Goal: Transaction & Acquisition: Purchase product/service

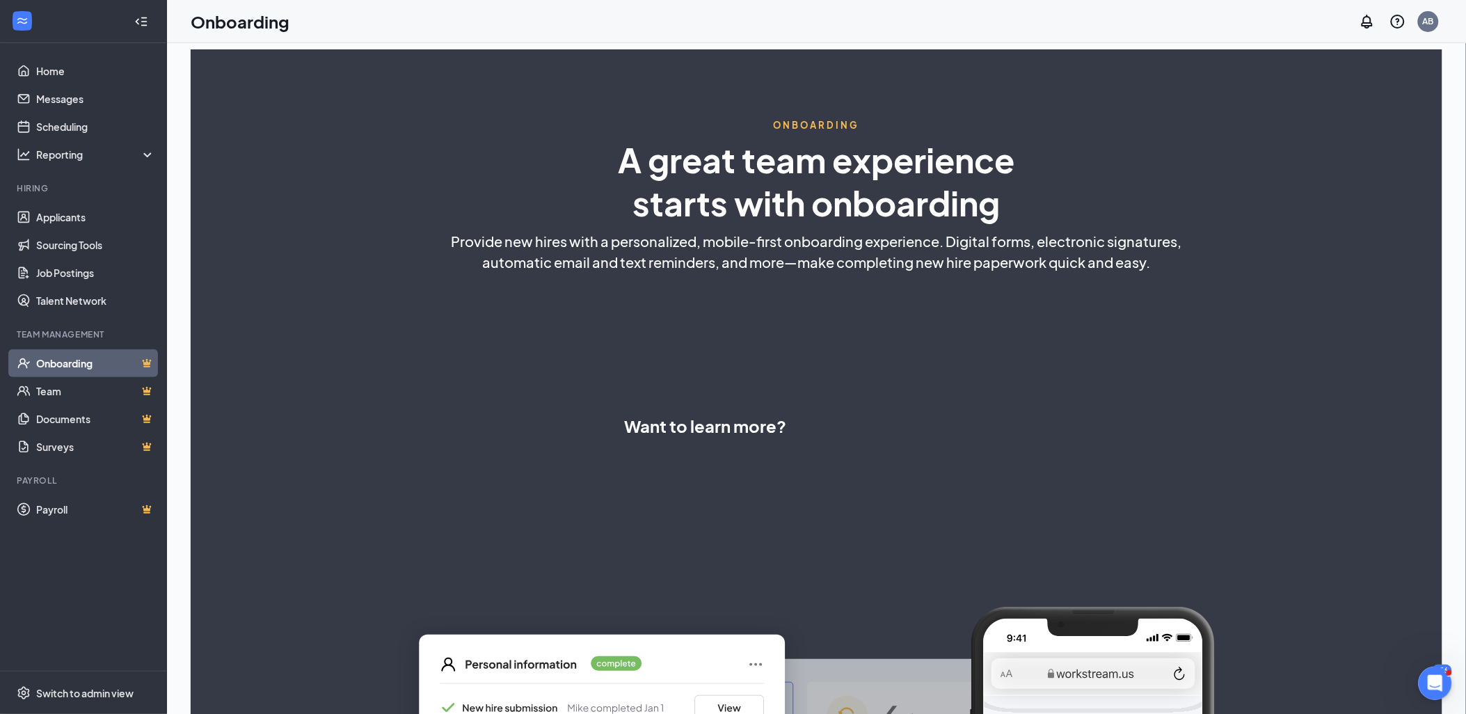
select select "US"
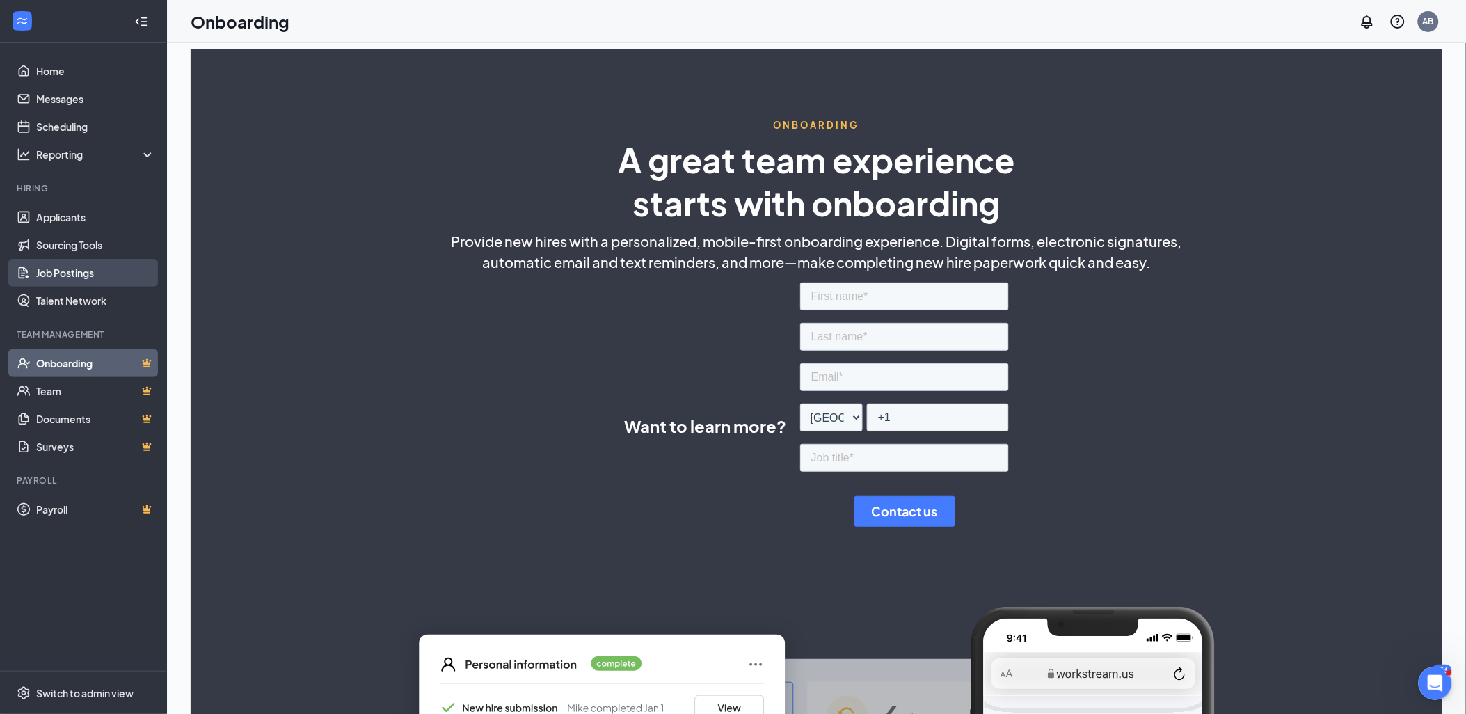
click at [63, 272] on link "Job Postings" at bounding box center [95, 273] width 119 height 28
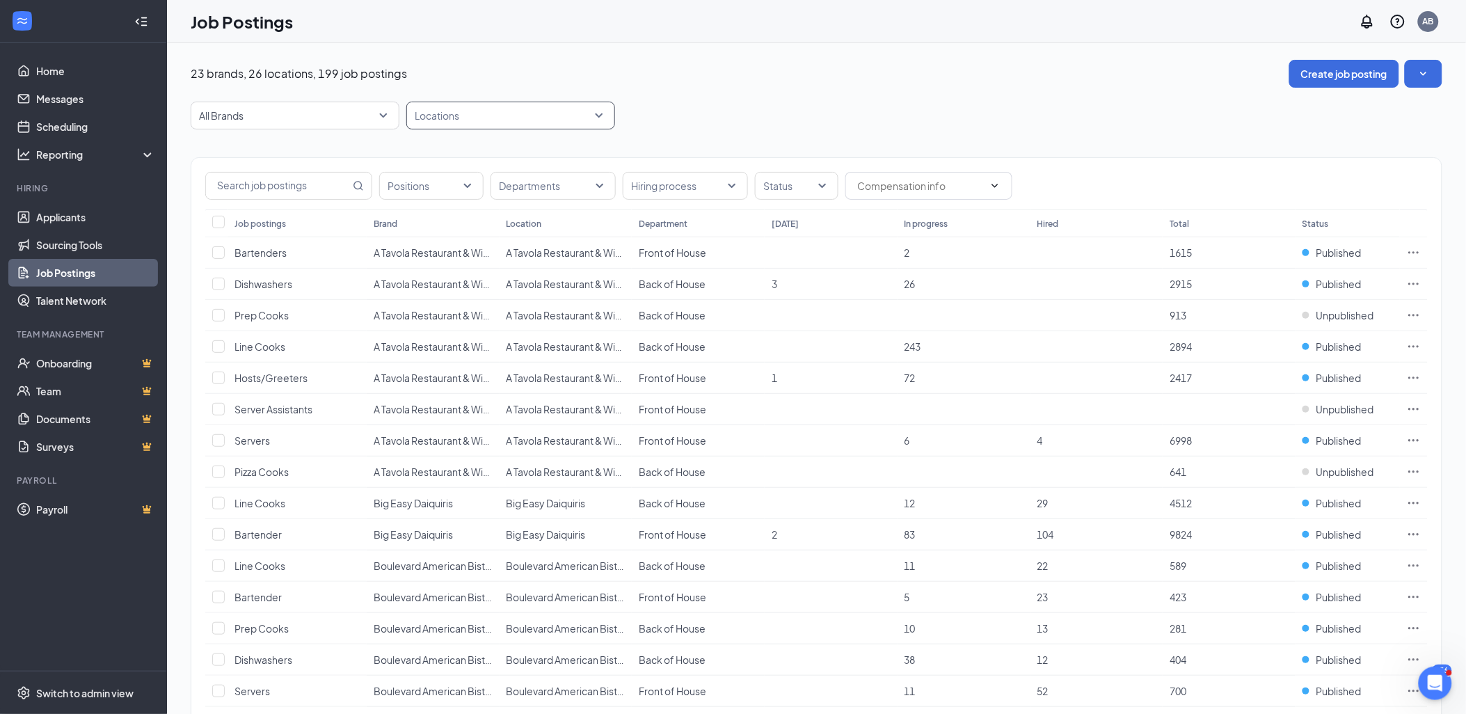
click at [597, 117] on div "Locations" at bounding box center [510, 116] width 209 height 28
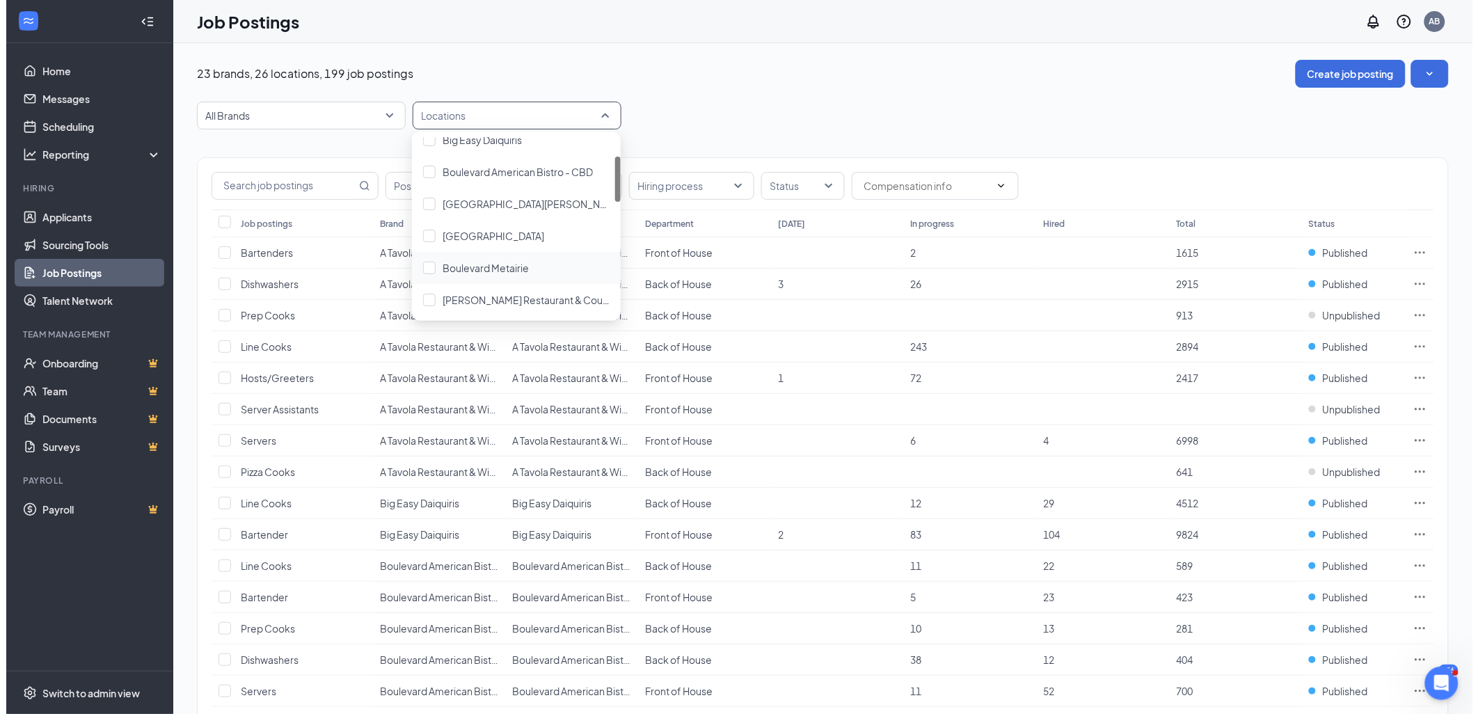
scroll to position [154, 0]
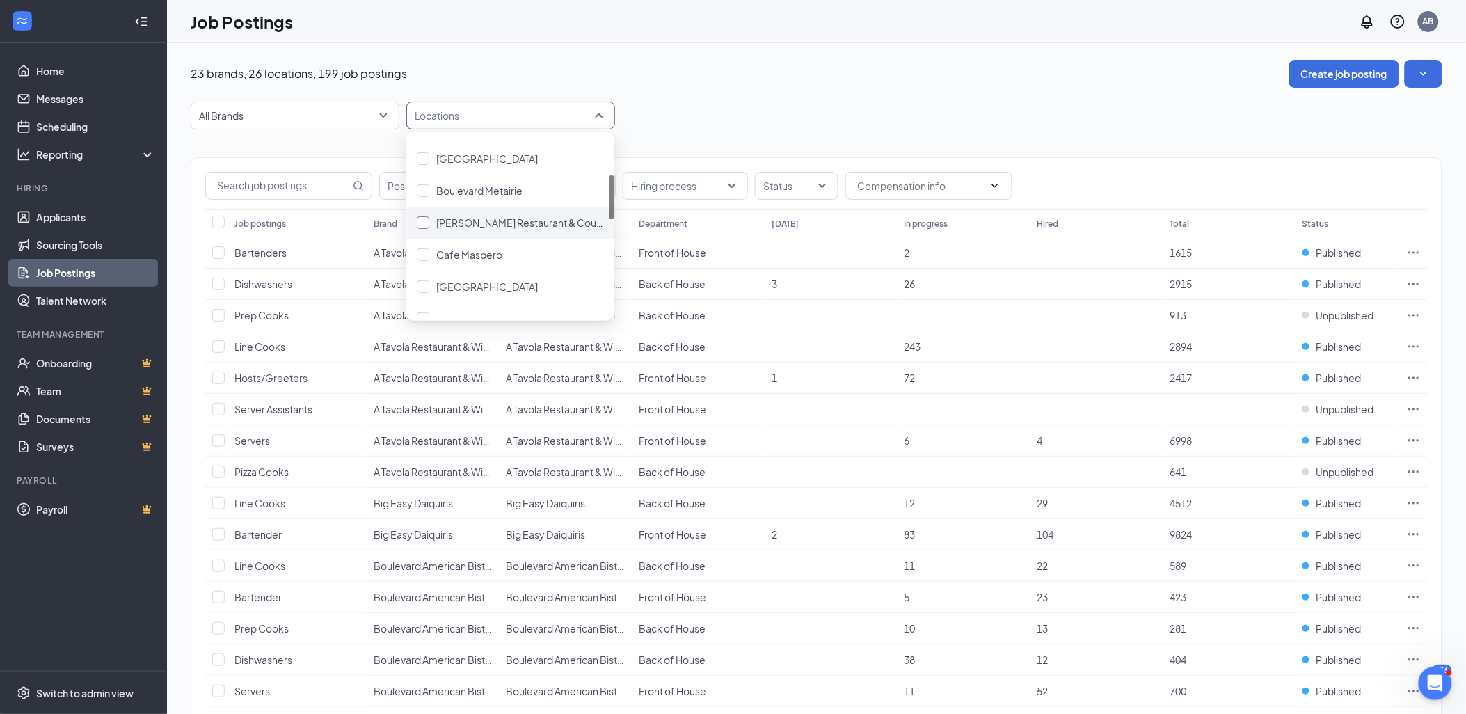
click at [523, 221] on span "[PERSON_NAME] Restaurant & Courtyard" at bounding box center [530, 222] width 188 height 13
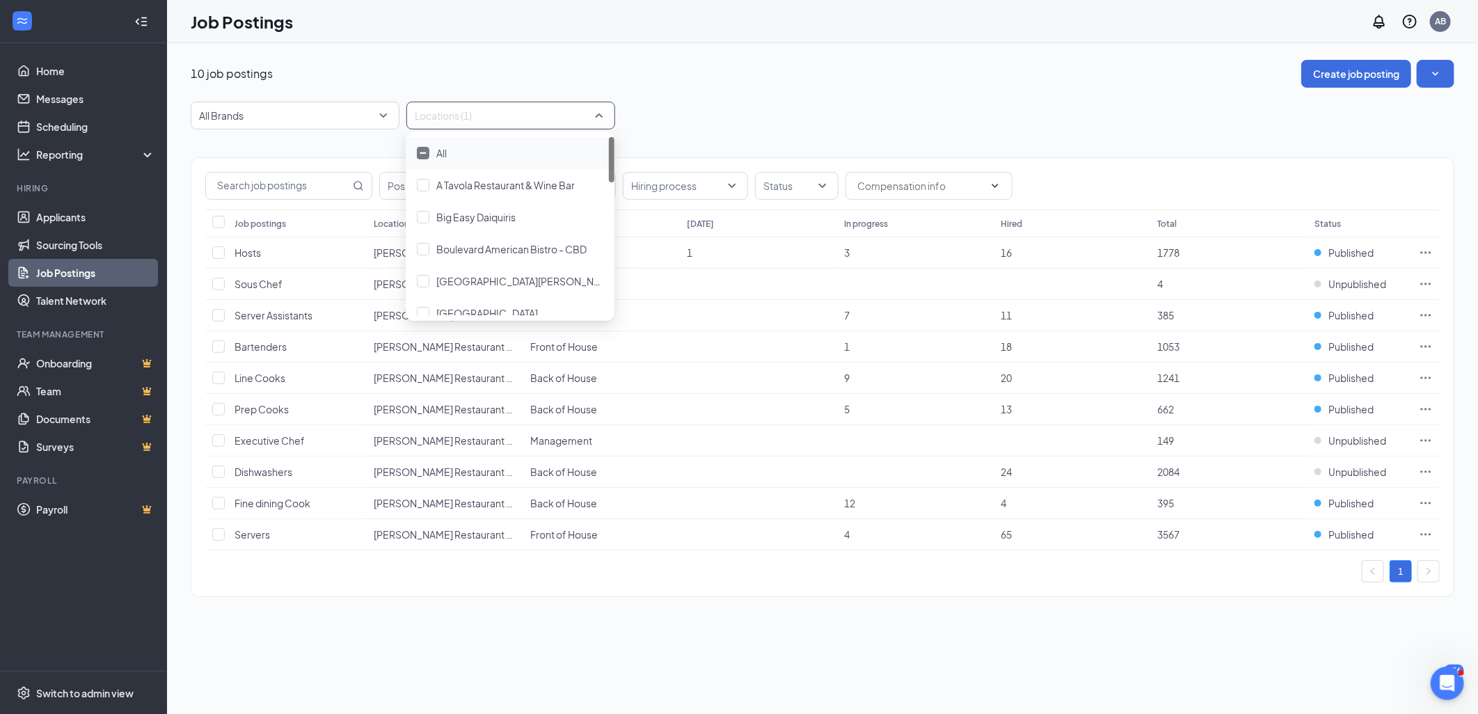
click at [753, 134] on div "Positions Departments Hiring process Status Job postings Location Department [D…" at bounding box center [822, 369] width 1263 height 481
click at [1427, 252] on icon "Ellipses" at bounding box center [1425, 253] width 14 height 14
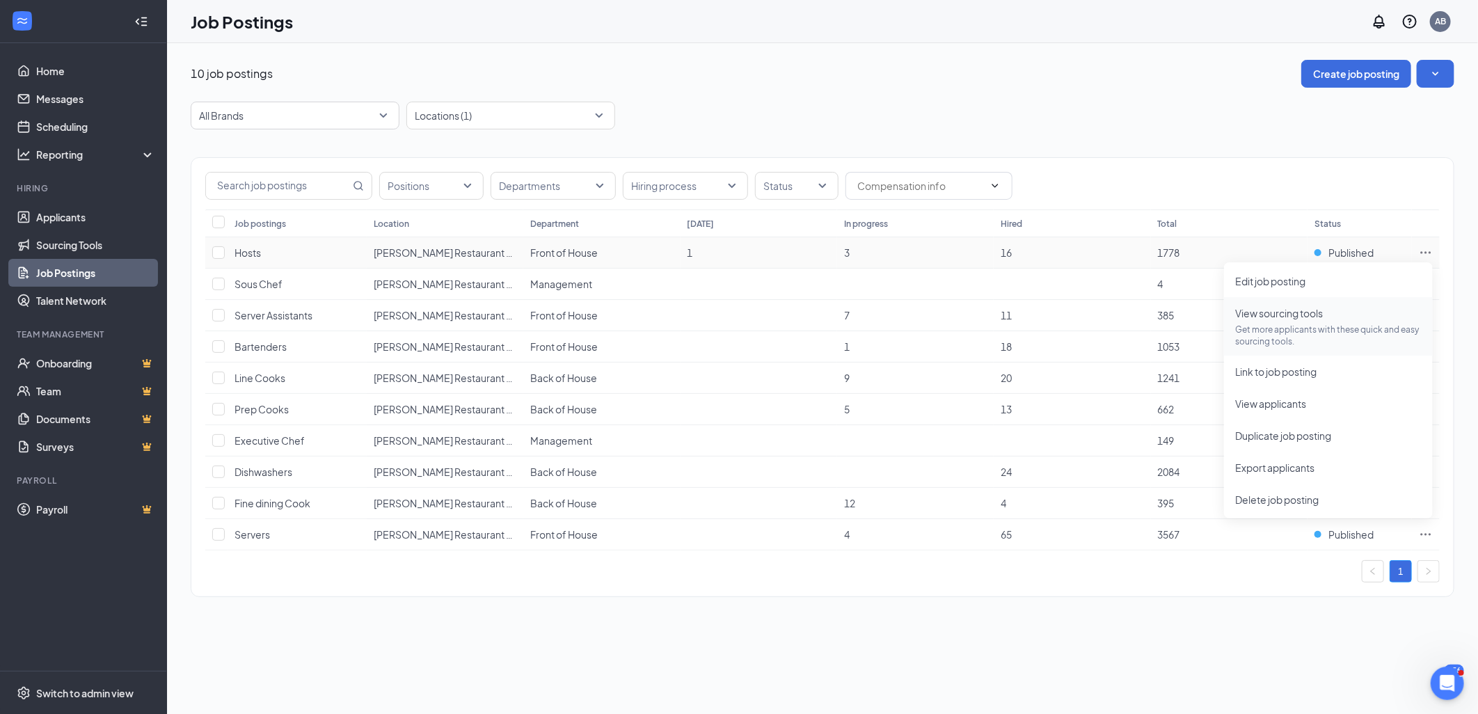
click at [1287, 321] on span "View sourcing tools Get more applicants with these quick and easy sourcing tool…" at bounding box center [1328, 326] width 186 height 42
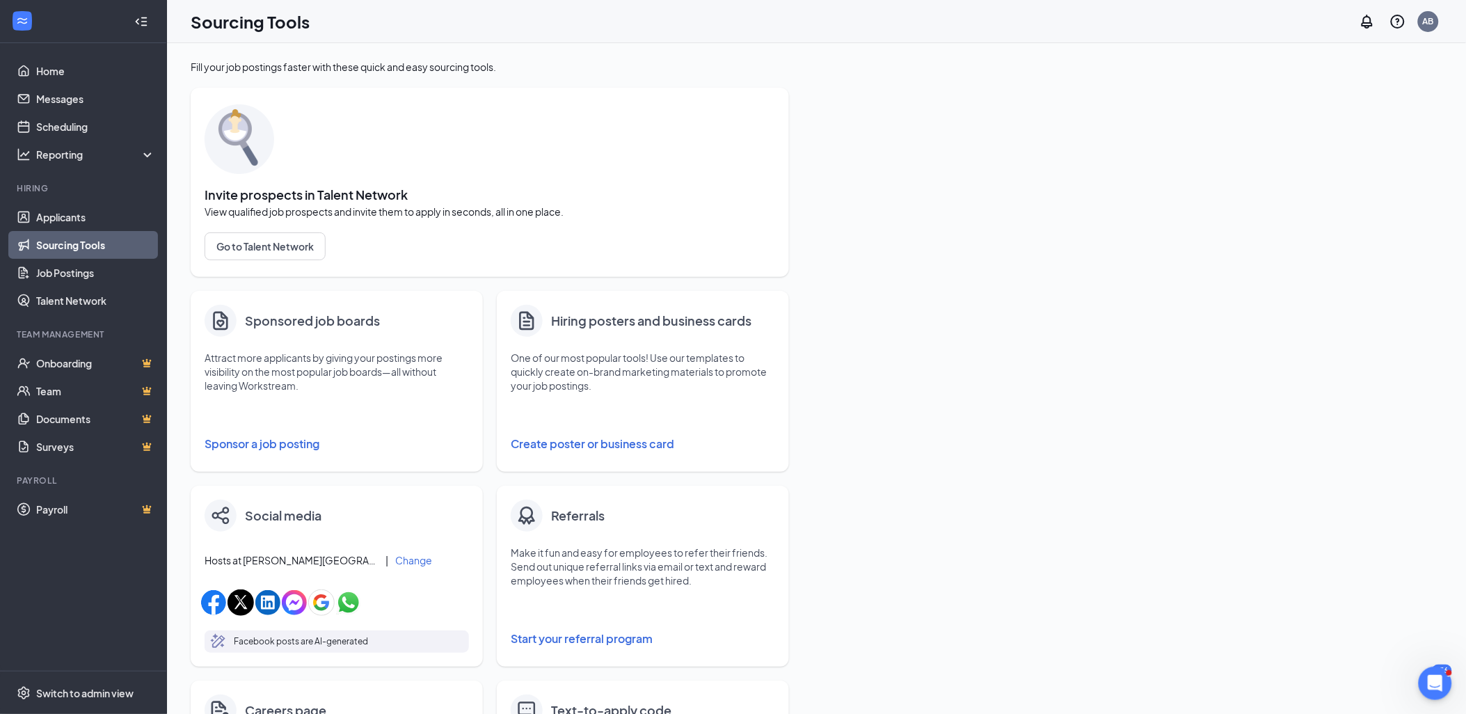
click at [249, 443] on button "Sponsor a job posting" at bounding box center [337, 444] width 264 height 28
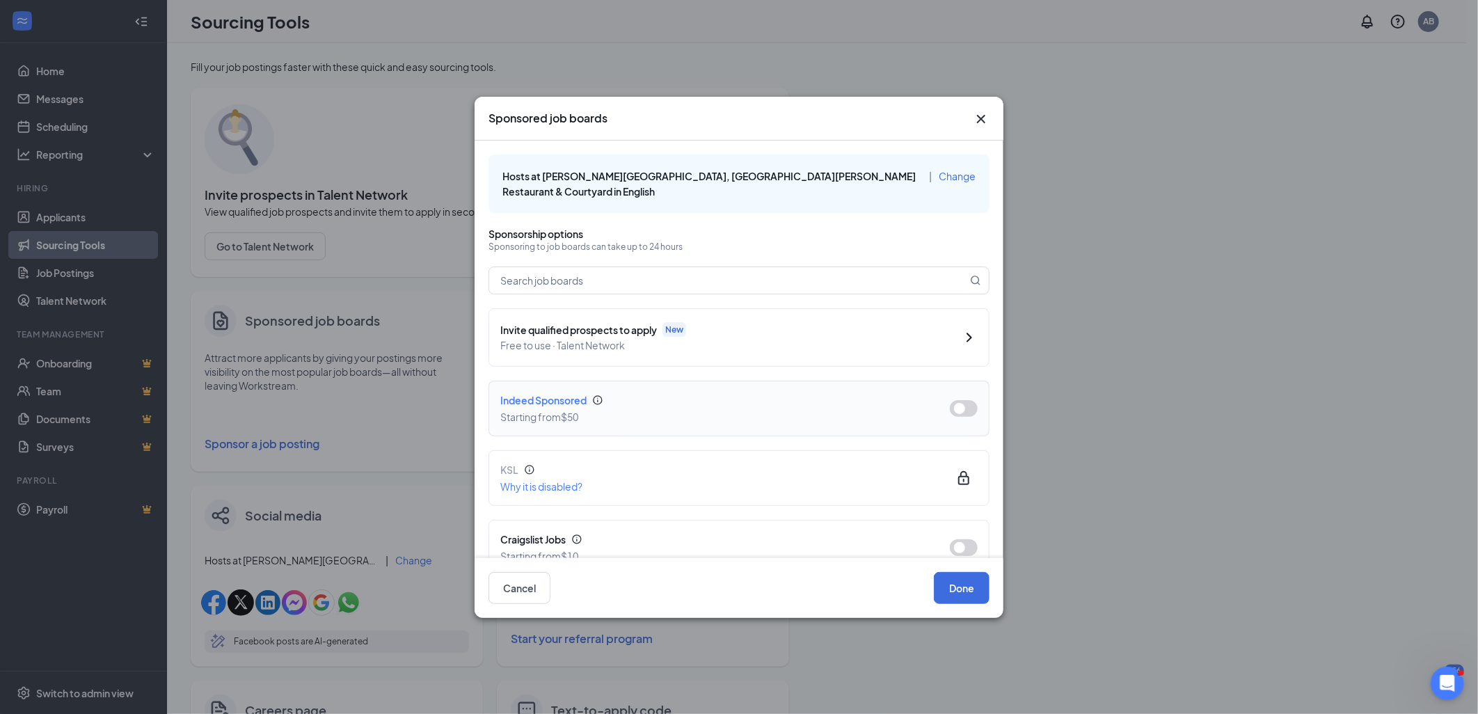
click at [951, 407] on button "button" at bounding box center [964, 408] width 28 height 17
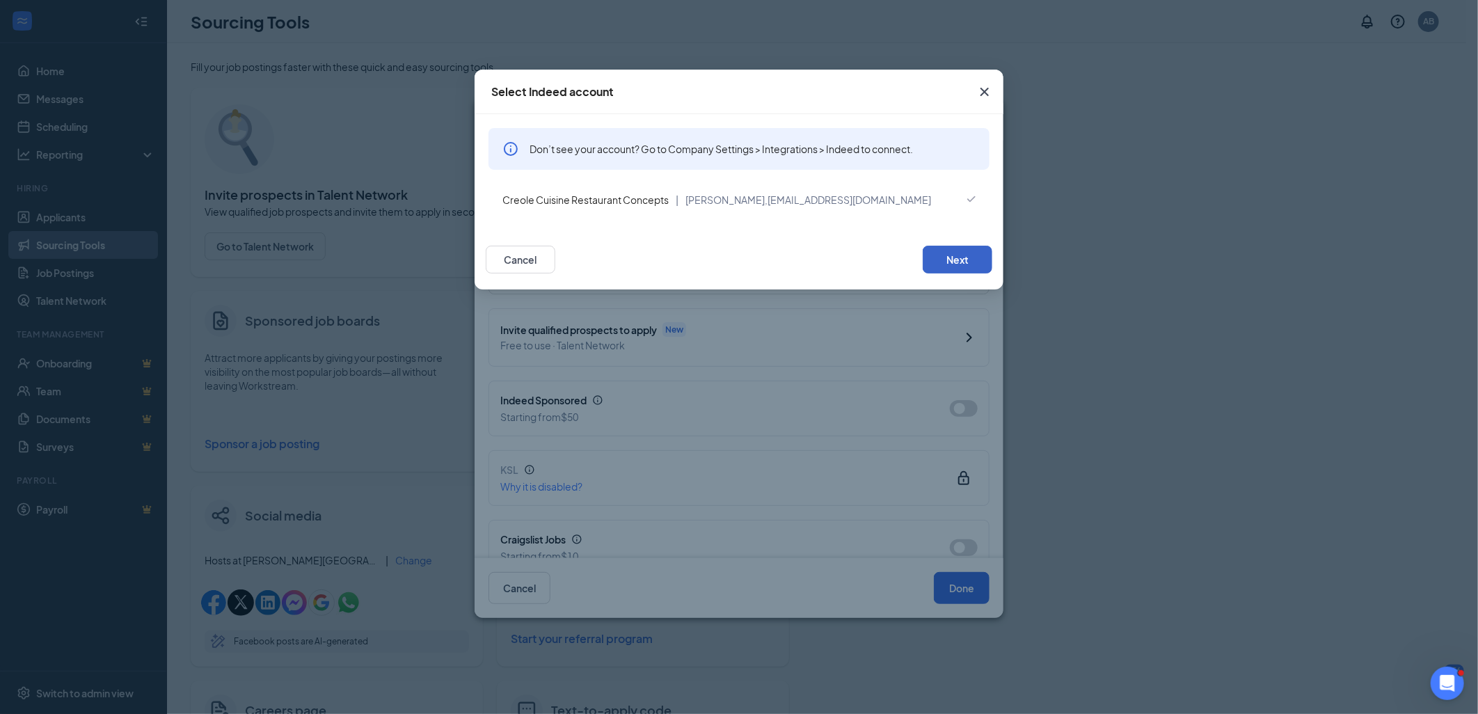
click at [977, 261] on button "Next" at bounding box center [957, 260] width 70 height 28
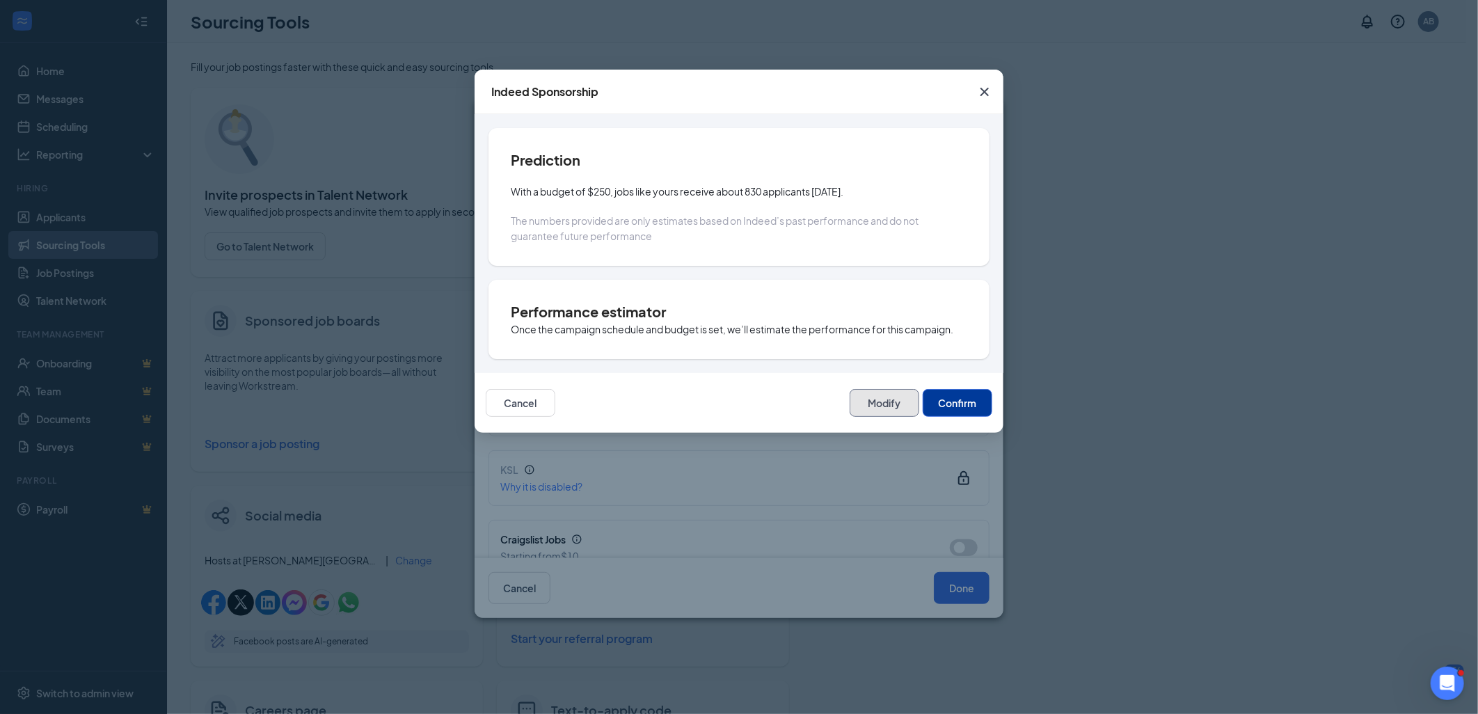
click at [901, 405] on button "Modify" at bounding box center [884, 403] width 70 height 28
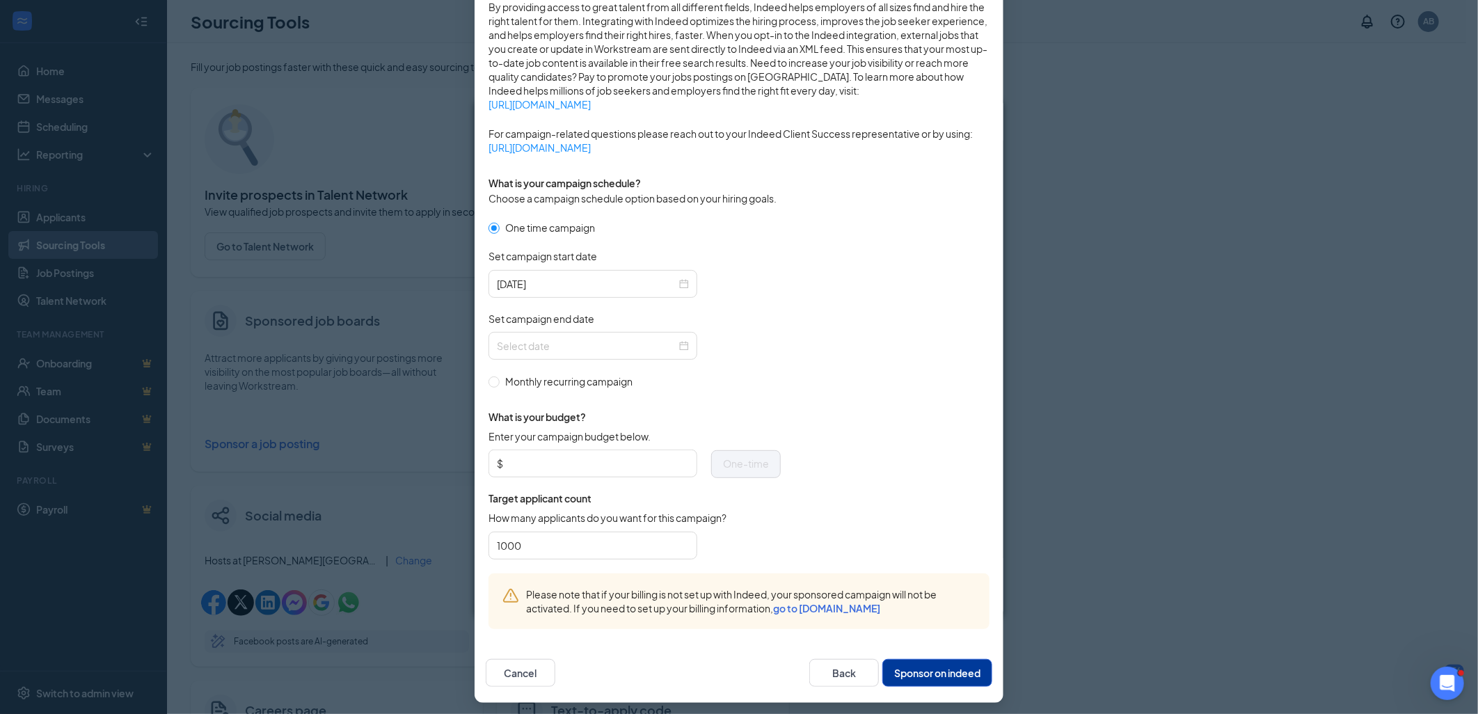
scroll to position [260, 0]
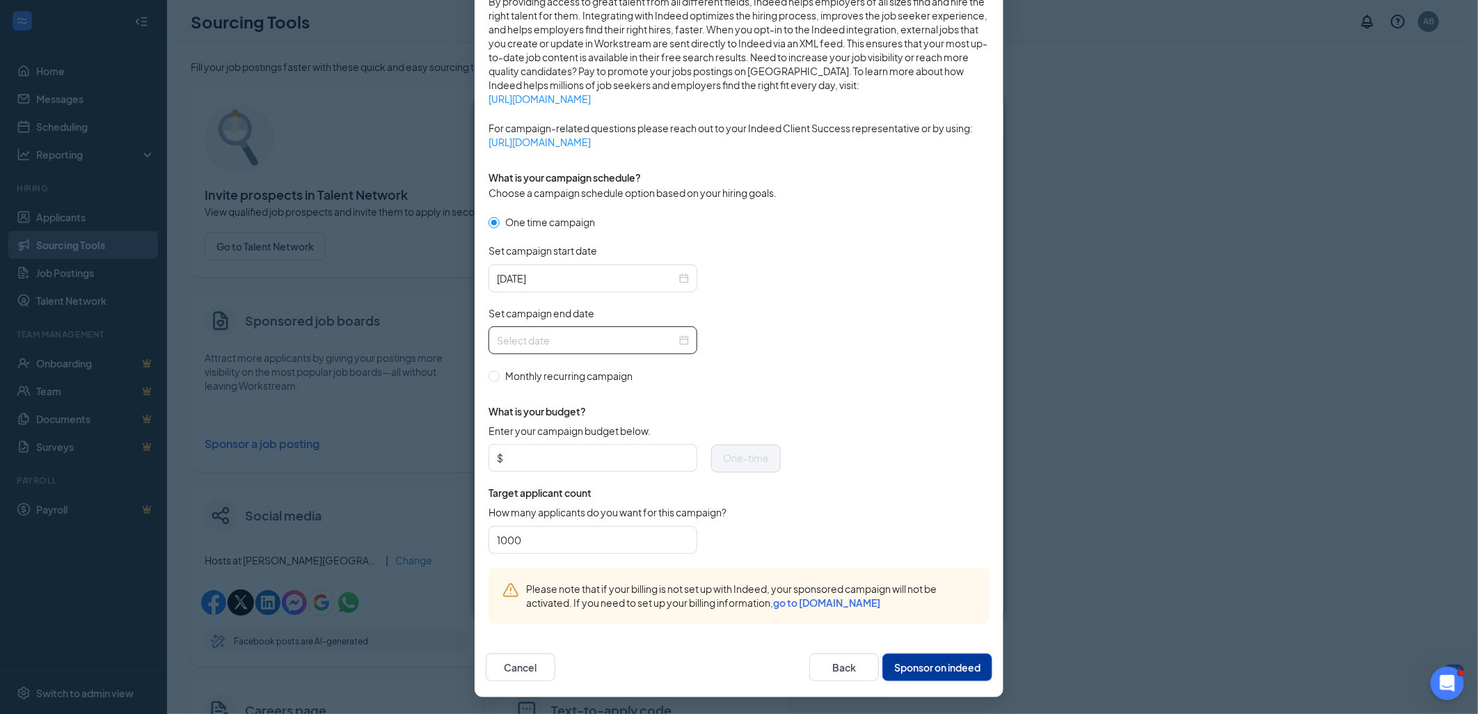
click at [678, 342] on div at bounding box center [593, 340] width 192 height 15
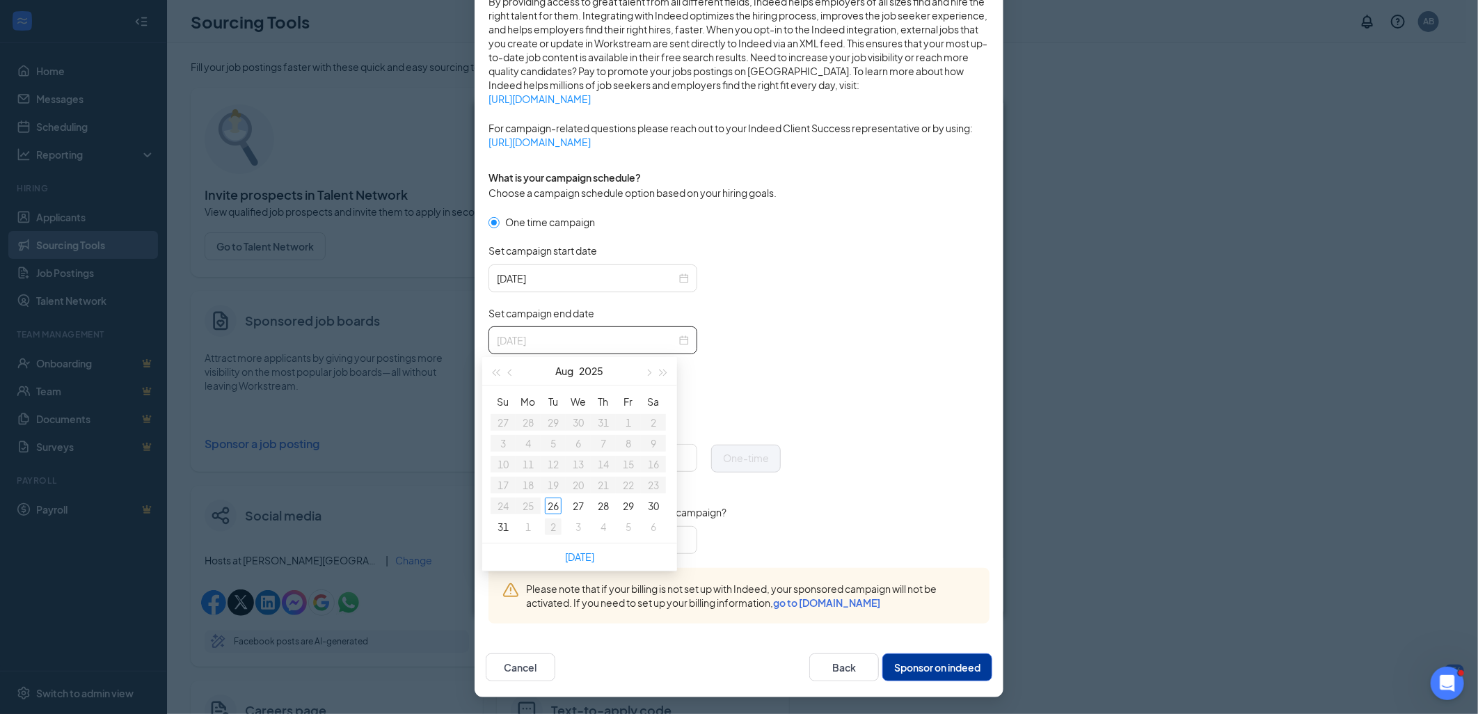
type input "[DATE]"
click at [644, 372] on span "button" at bounding box center [647, 372] width 7 height 7
type input "[DATE]"
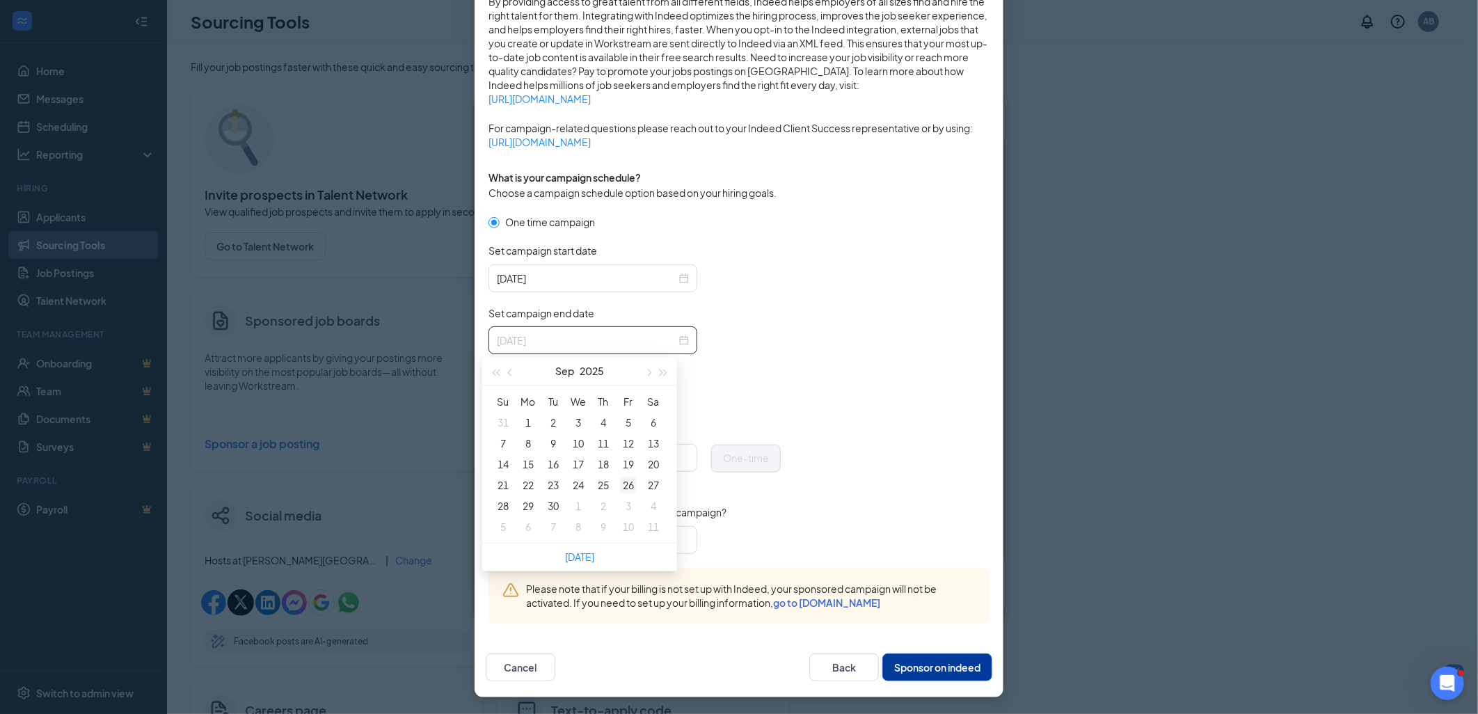
click at [627, 482] on div "26" at bounding box center [628, 485] width 17 height 17
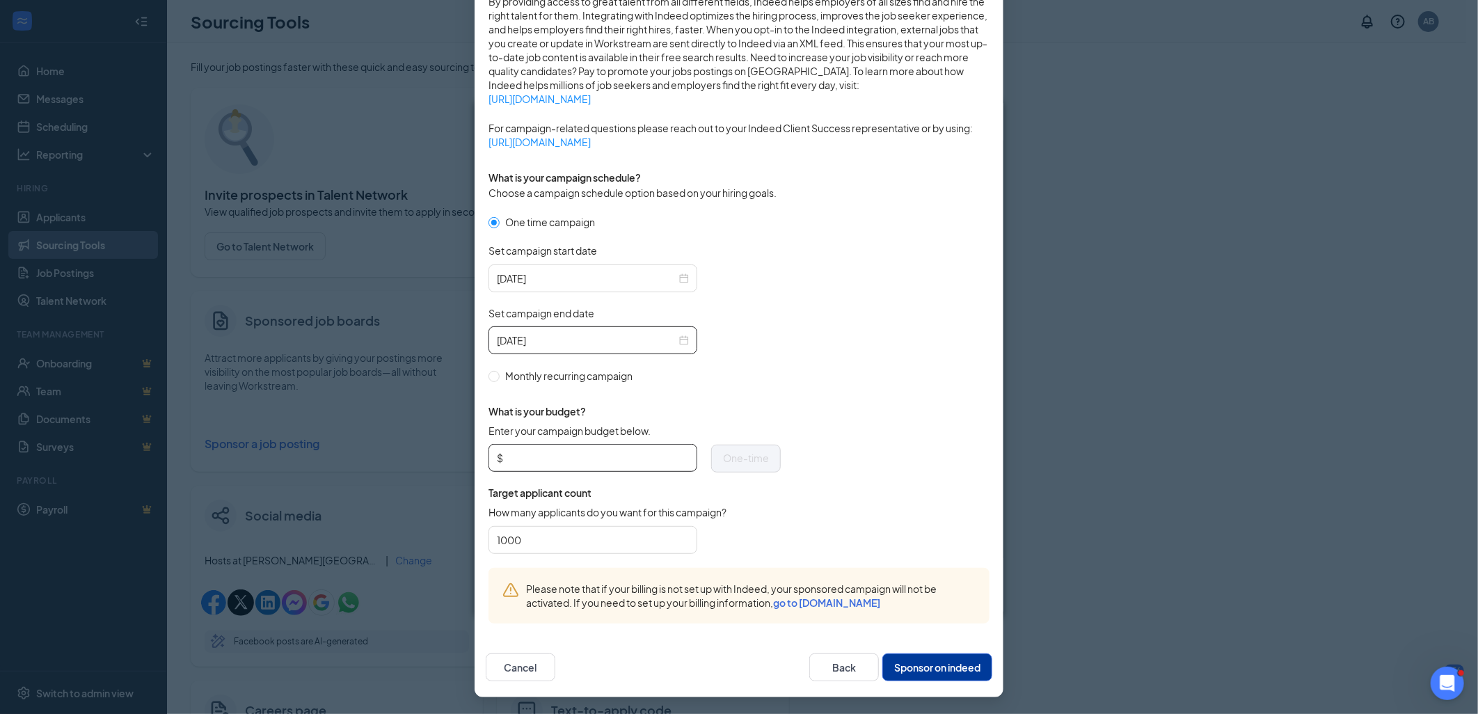
click at [539, 456] on input "Enter your campaign budget below." at bounding box center [597, 457] width 183 height 21
type input "50.00"
click at [825, 499] on form "One time campaign Set campaign start date [DATE] Set campaign end date [DATE] M…" at bounding box center [738, 390] width 501 height 353
click at [898, 662] on button "Sponsor on indeed" at bounding box center [937, 667] width 110 height 28
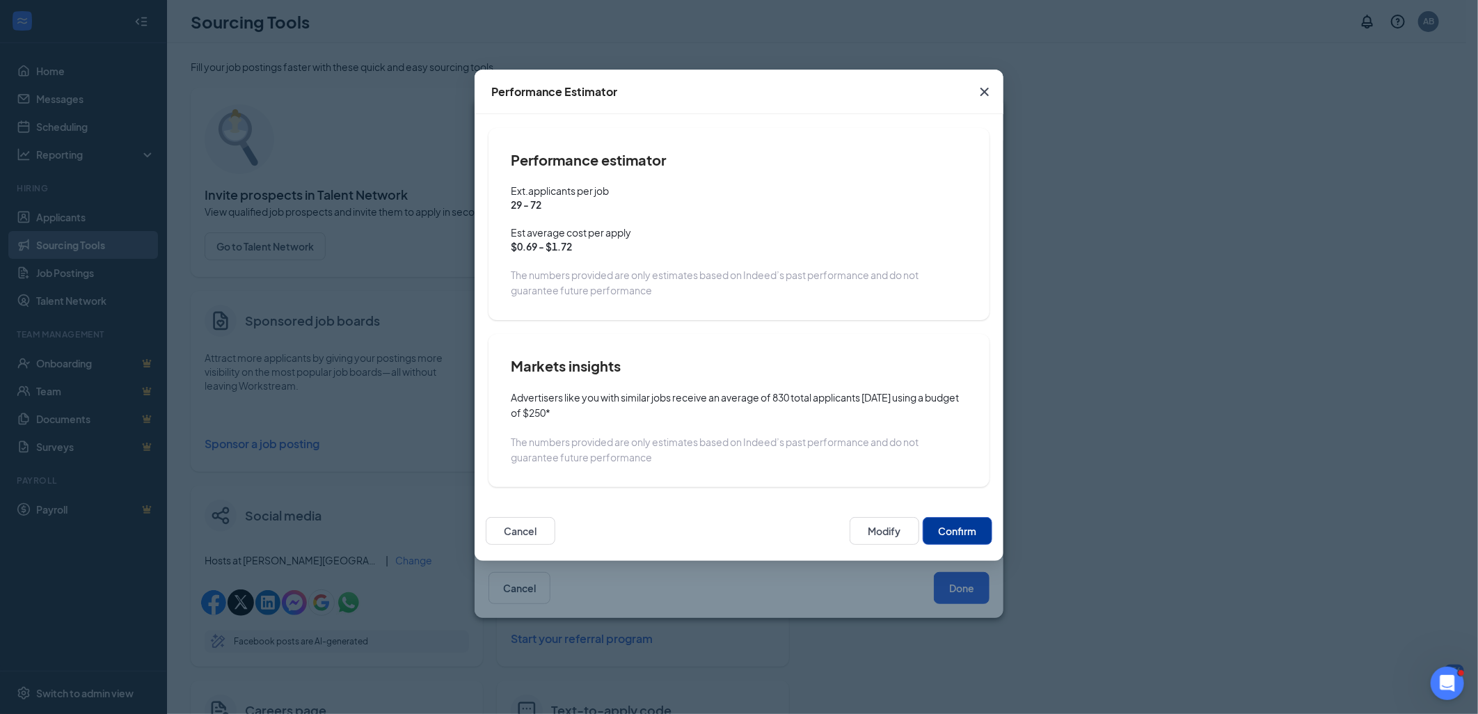
click at [954, 534] on button "Confirm" at bounding box center [957, 531] width 70 height 28
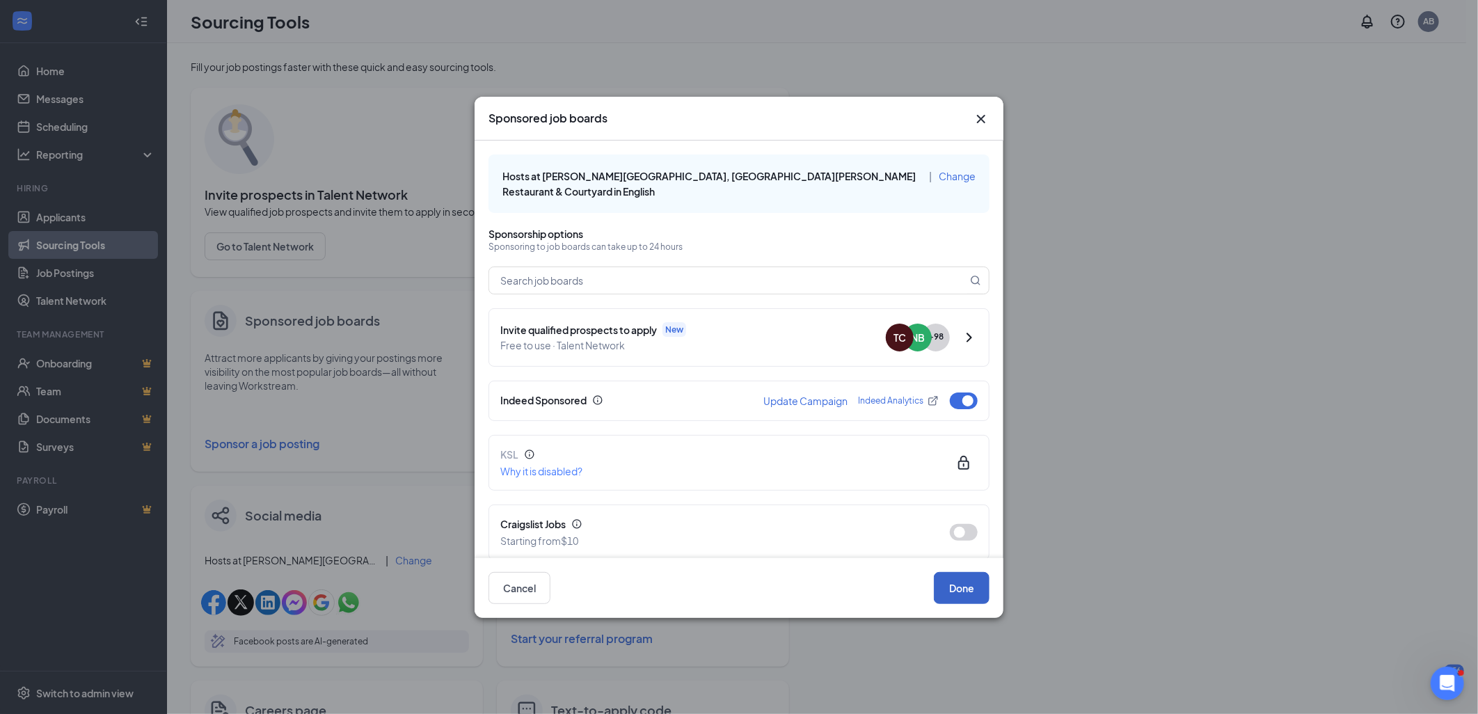
click at [947, 593] on button "Done" at bounding box center [962, 588] width 56 height 32
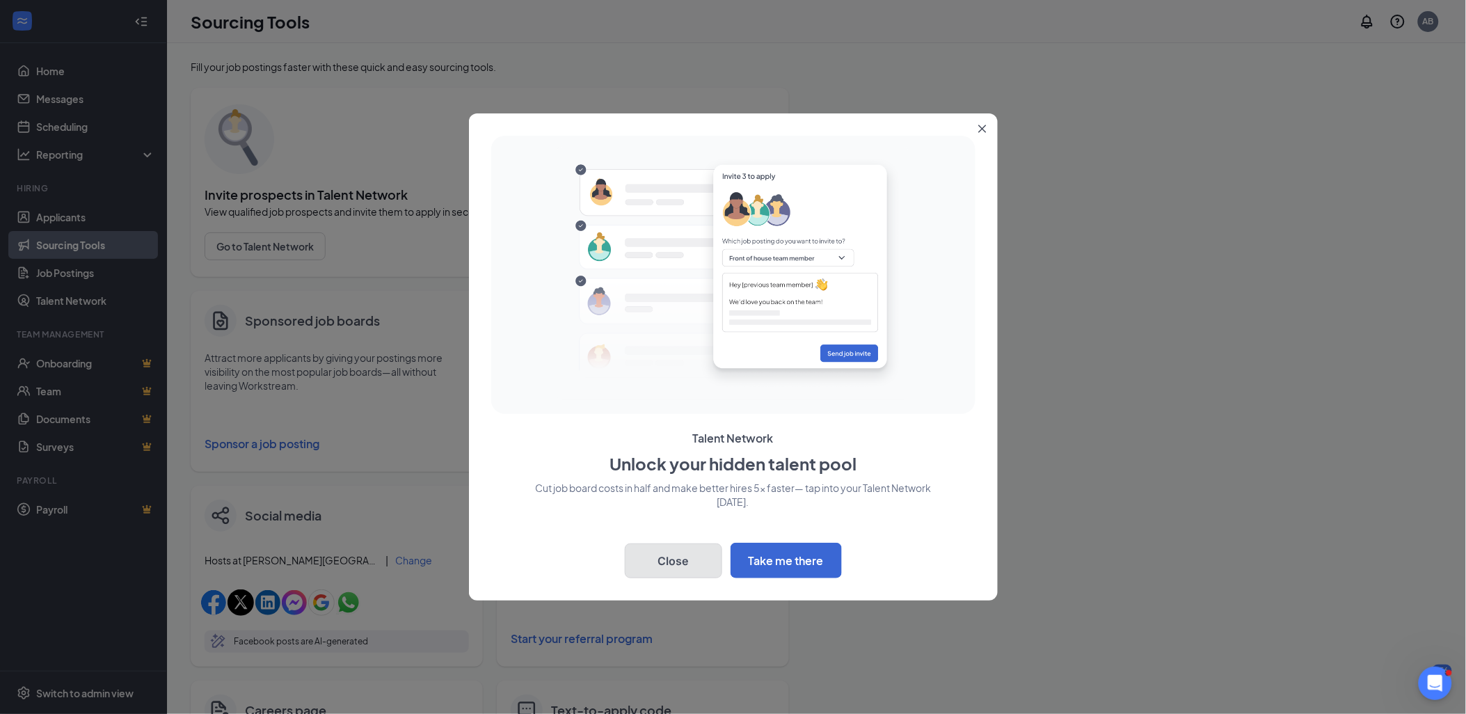
click at [663, 563] on button "Close" at bounding box center [673, 560] width 97 height 35
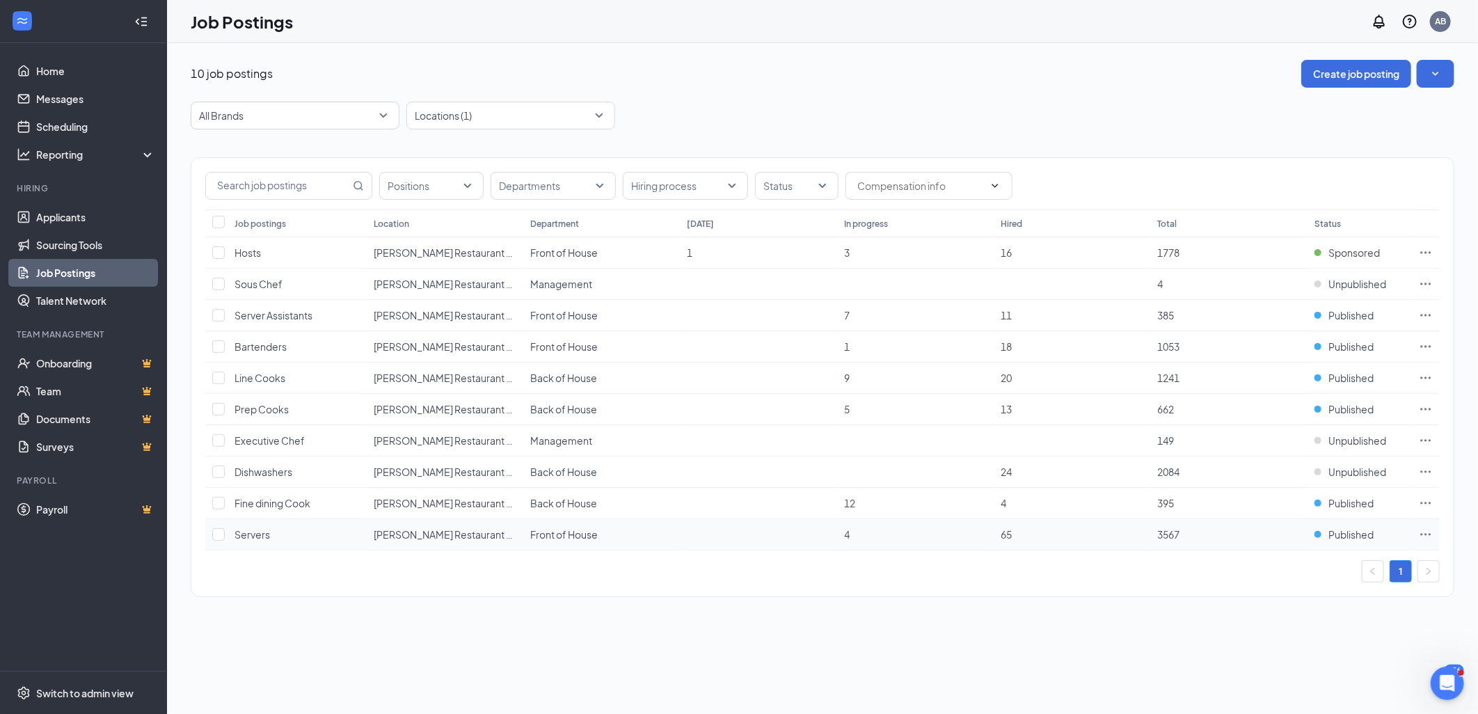
click at [1423, 533] on icon "Ellipses" at bounding box center [1425, 534] width 14 height 14
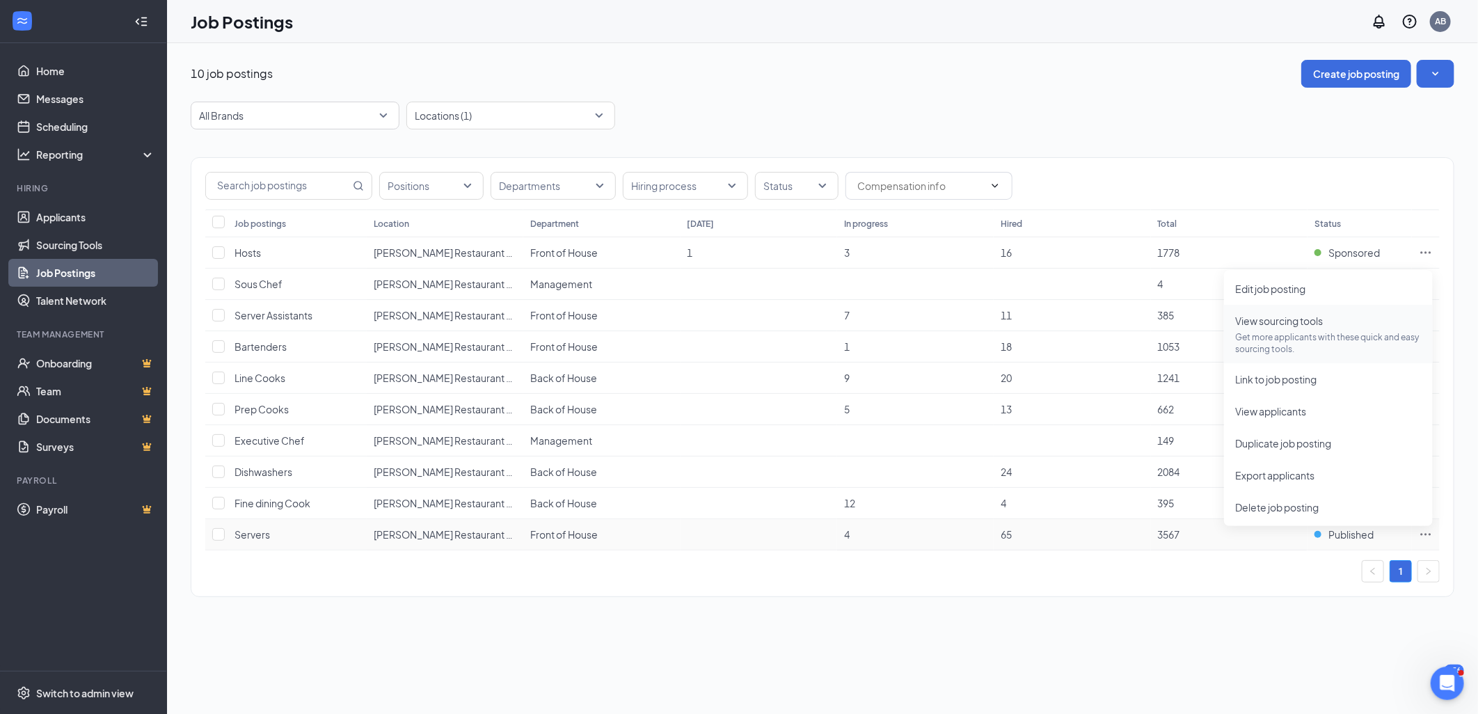
click at [1274, 334] on p "Get more applicants with these quick and easy sourcing tools." at bounding box center [1328, 343] width 186 height 24
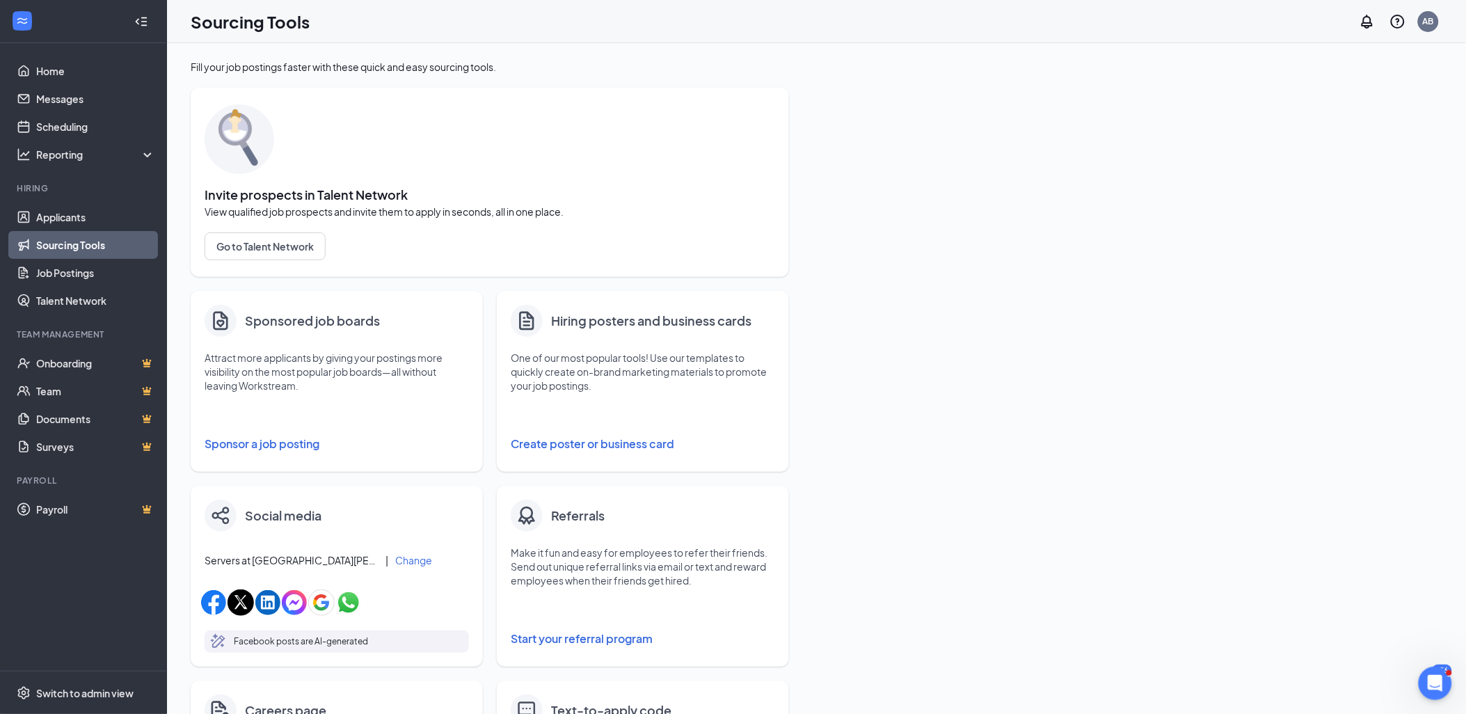
click at [287, 442] on button "Sponsor a job posting" at bounding box center [337, 444] width 264 height 28
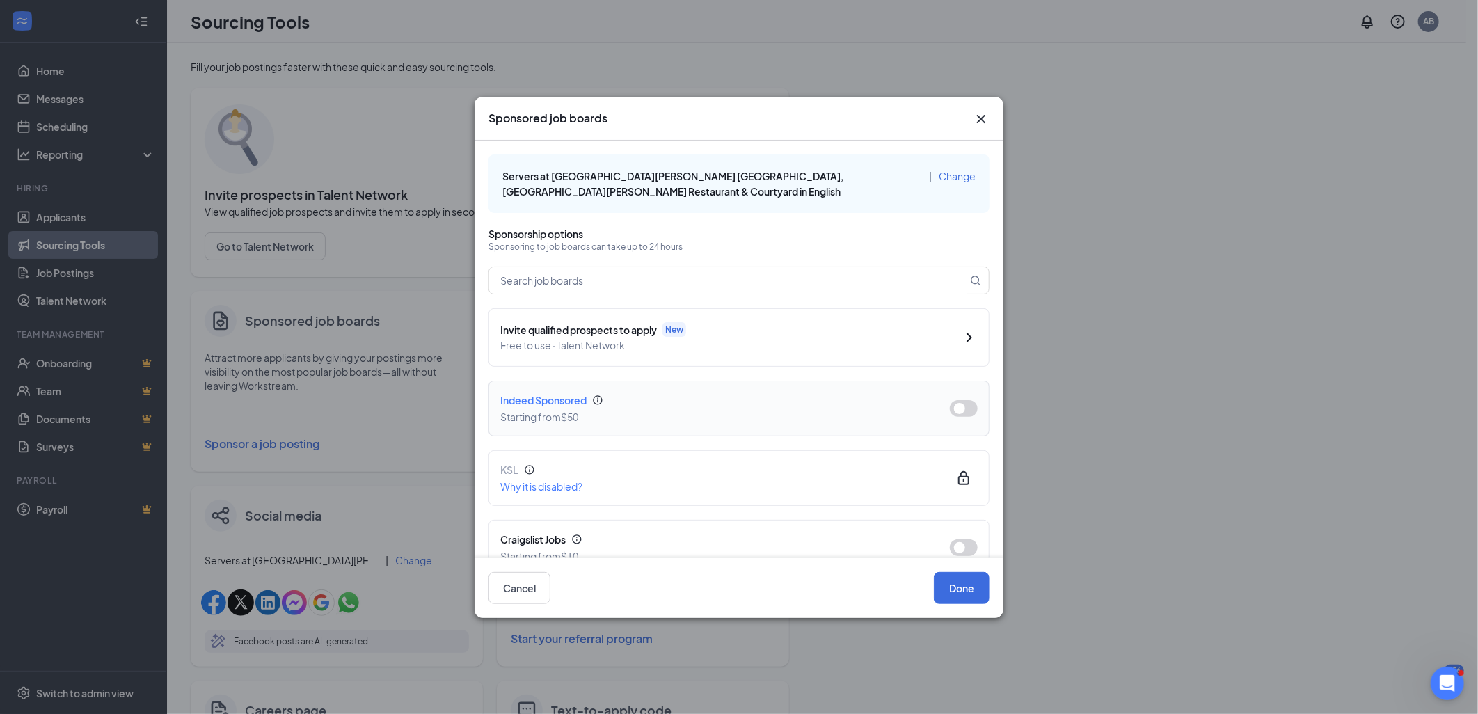
click at [954, 406] on button "button" at bounding box center [964, 408] width 28 height 17
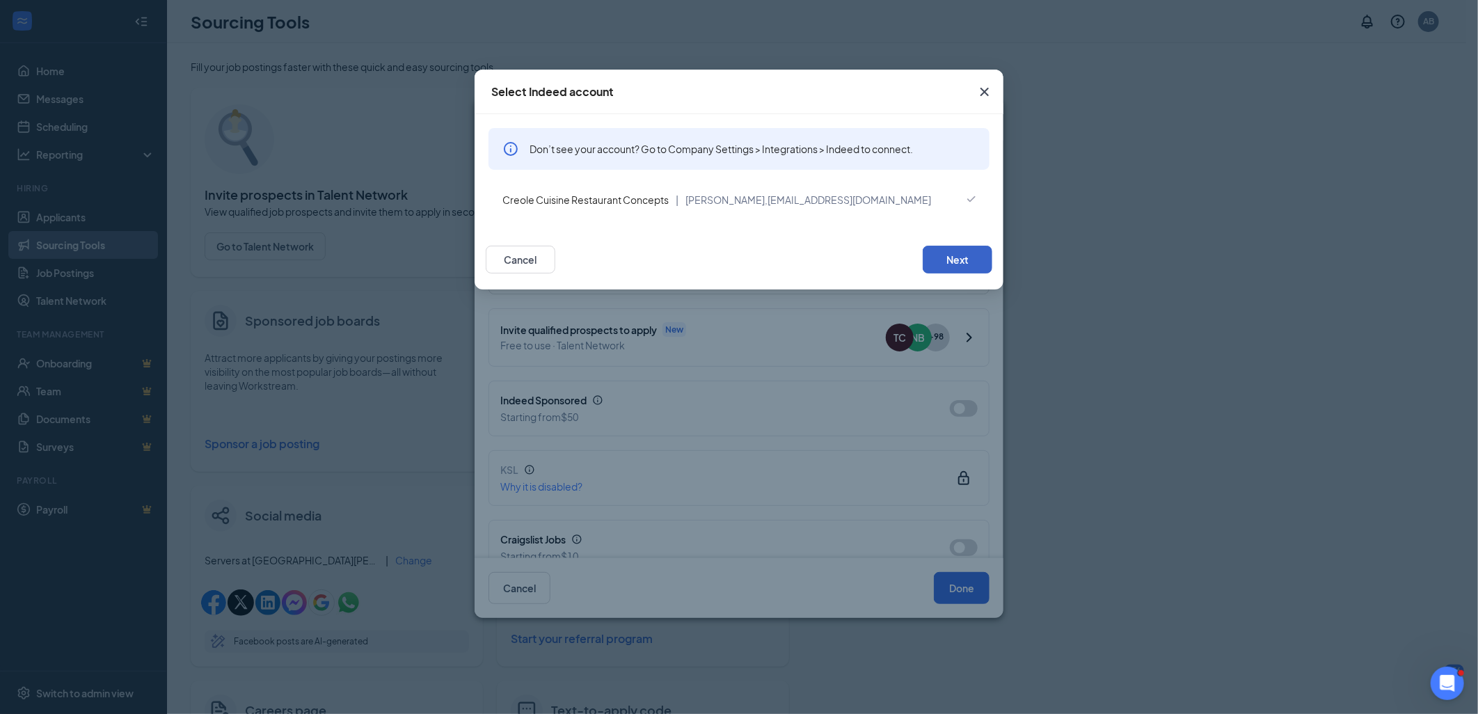
click at [952, 258] on button "Next" at bounding box center [957, 260] width 70 height 28
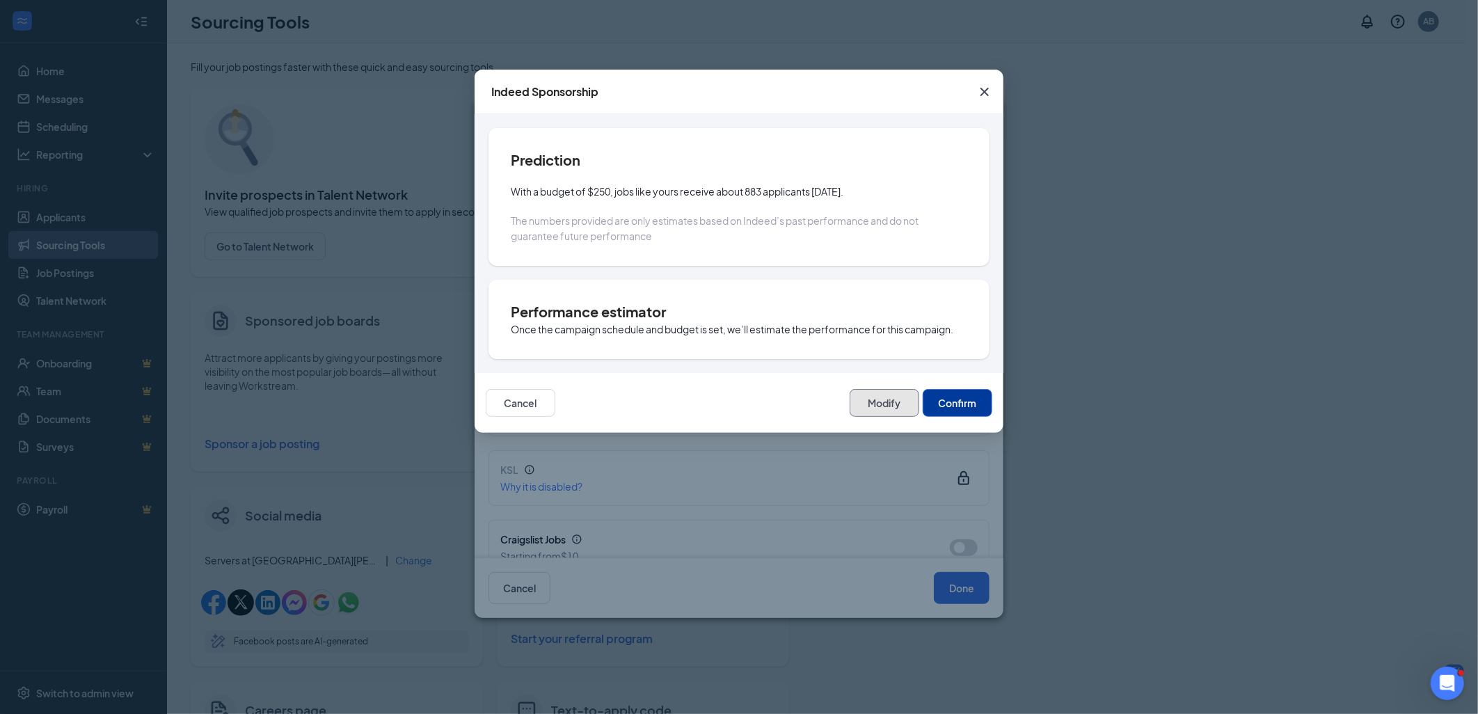
click at [883, 399] on button "Modify" at bounding box center [884, 403] width 70 height 28
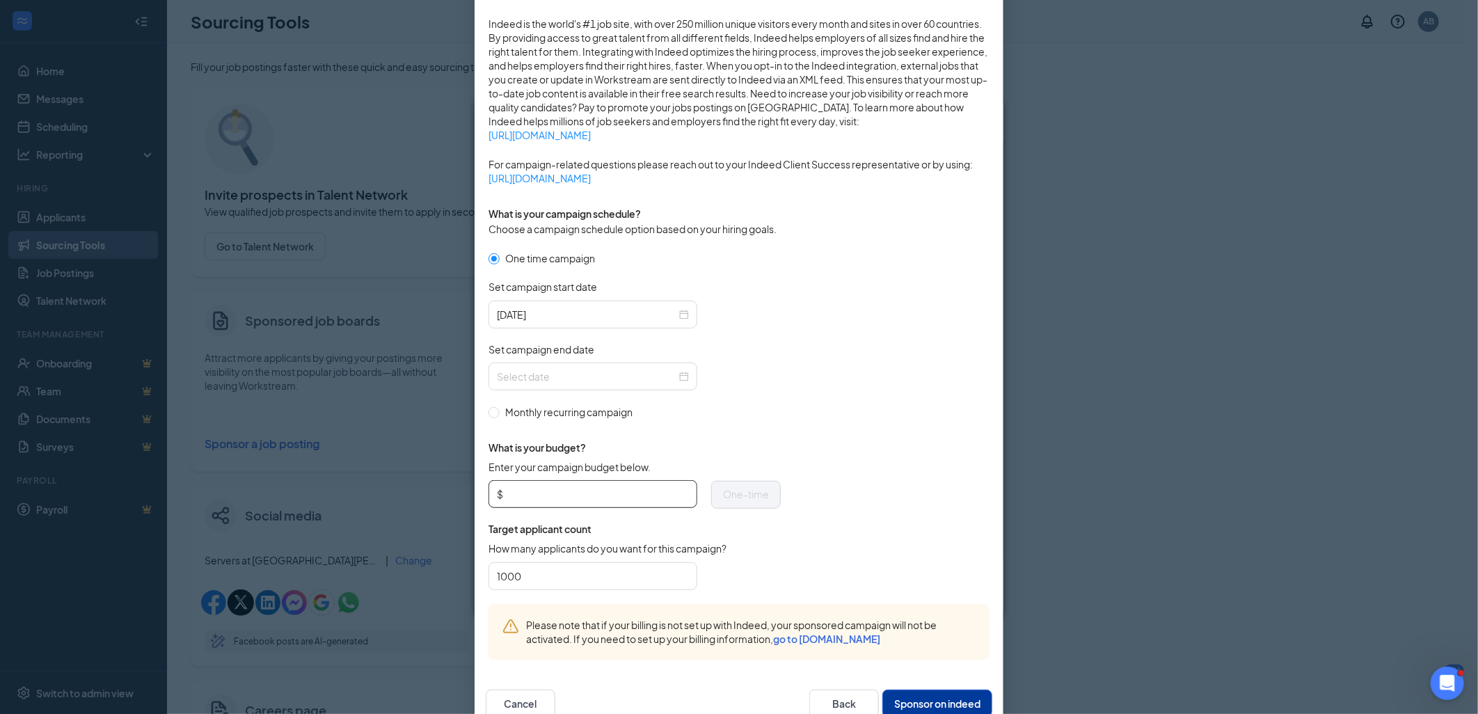
scroll to position [232, 0]
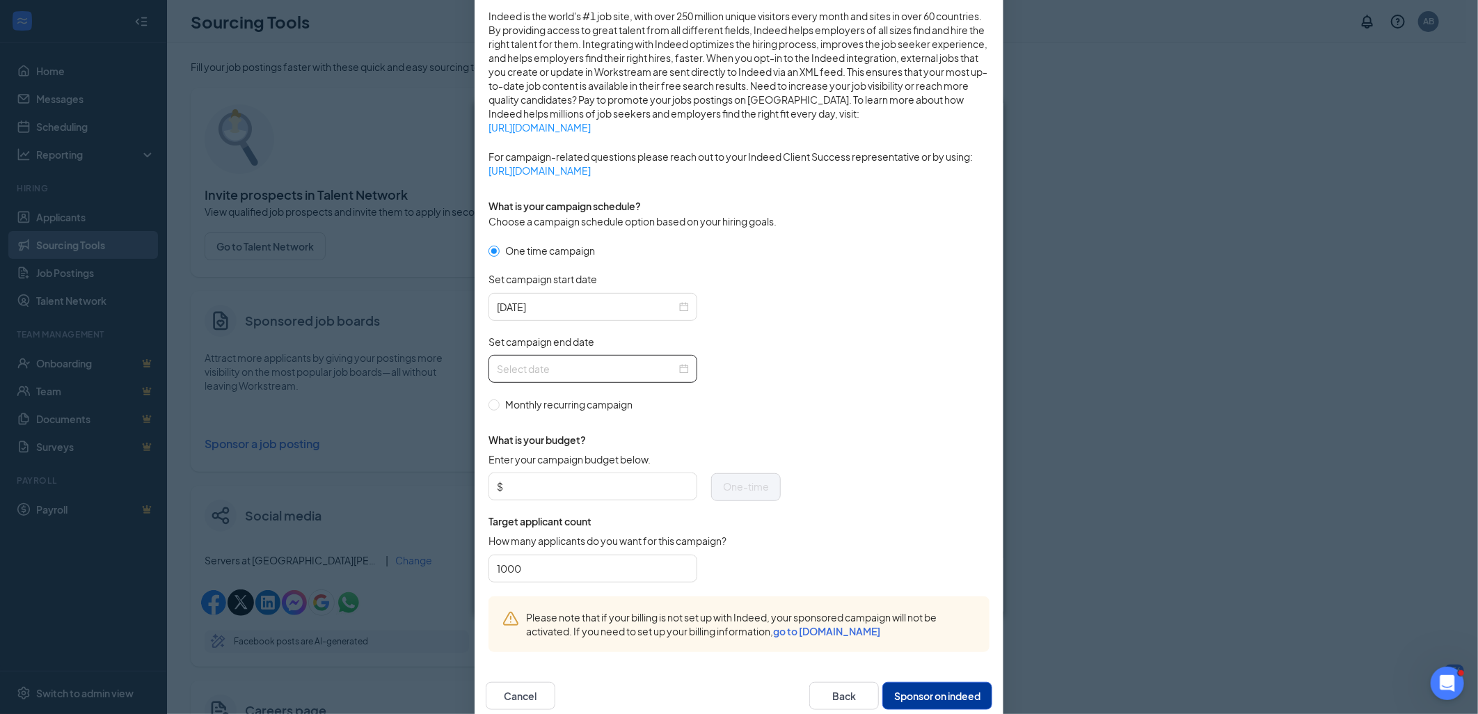
click at [675, 369] on div at bounding box center [593, 368] width 192 height 15
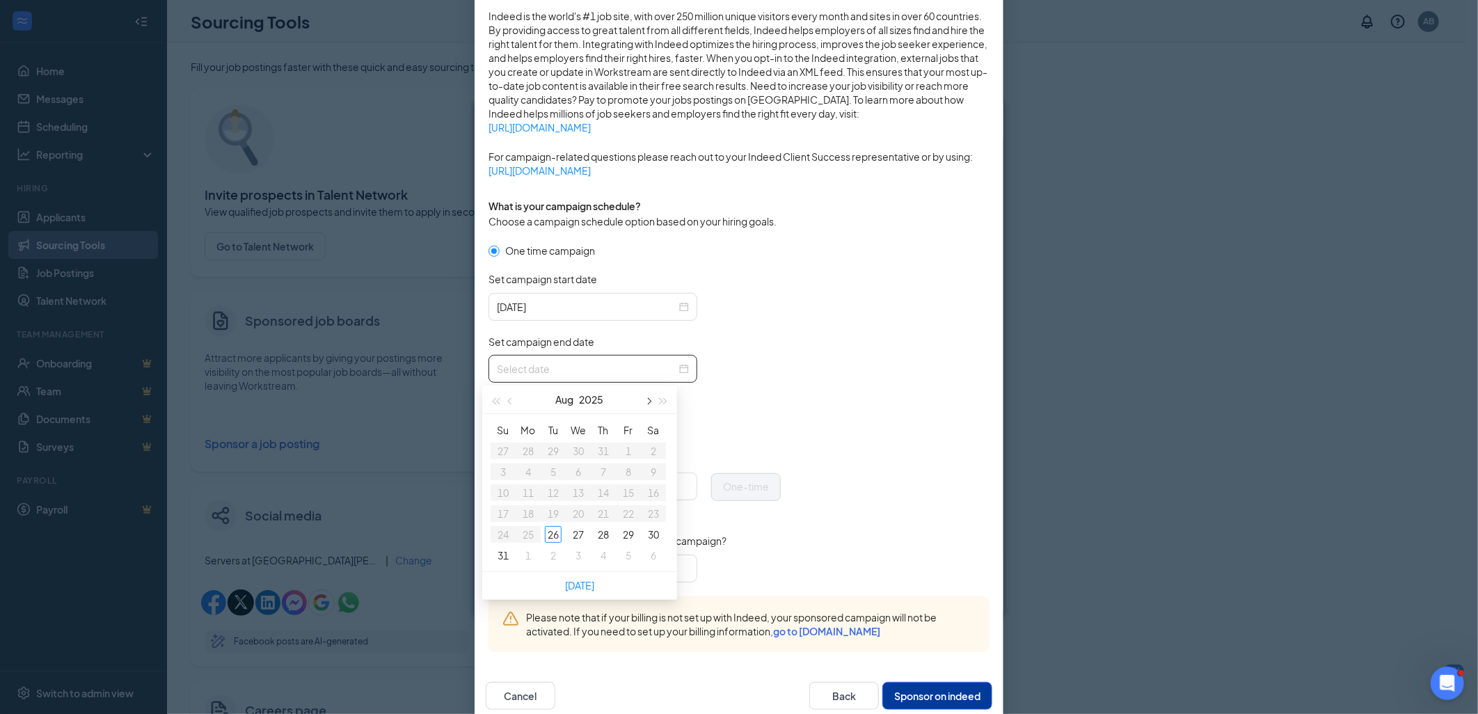
click at [644, 400] on span "button" at bounding box center [647, 401] width 7 height 7
type input "[DATE]"
click at [622, 509] on div "26" at bounding box center [628, 513] width 17 height 17
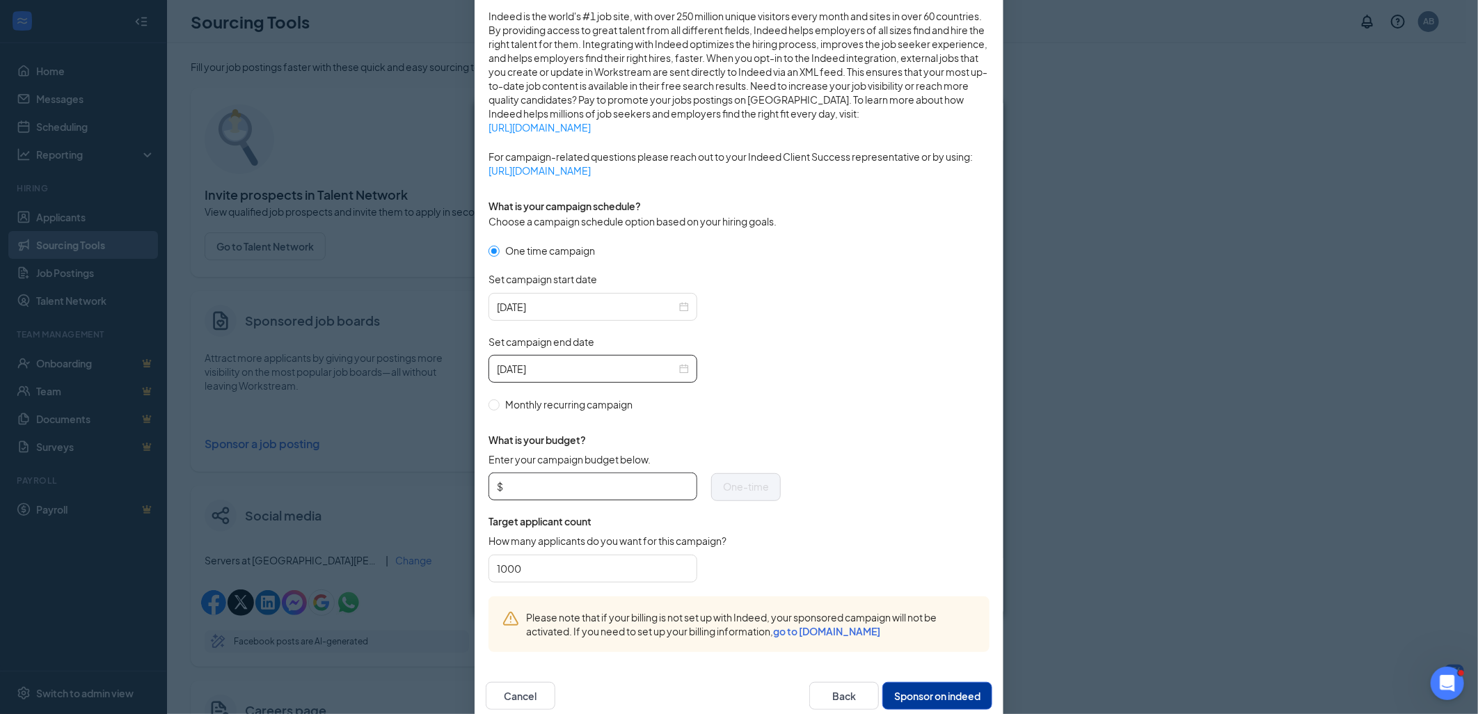
click at [525, 487] on input "Enter your campaign budget below." at bounding box center [597, 486] width 183 height 21
type input "50.00"
click at [847, 522] on form "One time campaign Set campaign start date [DATE] Set campaign end date [DATE] M…" at bounding box center [738, 419] width 501 height 353
click at [940, 692] on button "Sponsor on indeed" at bounding box center [937, 696] width 110 height 28
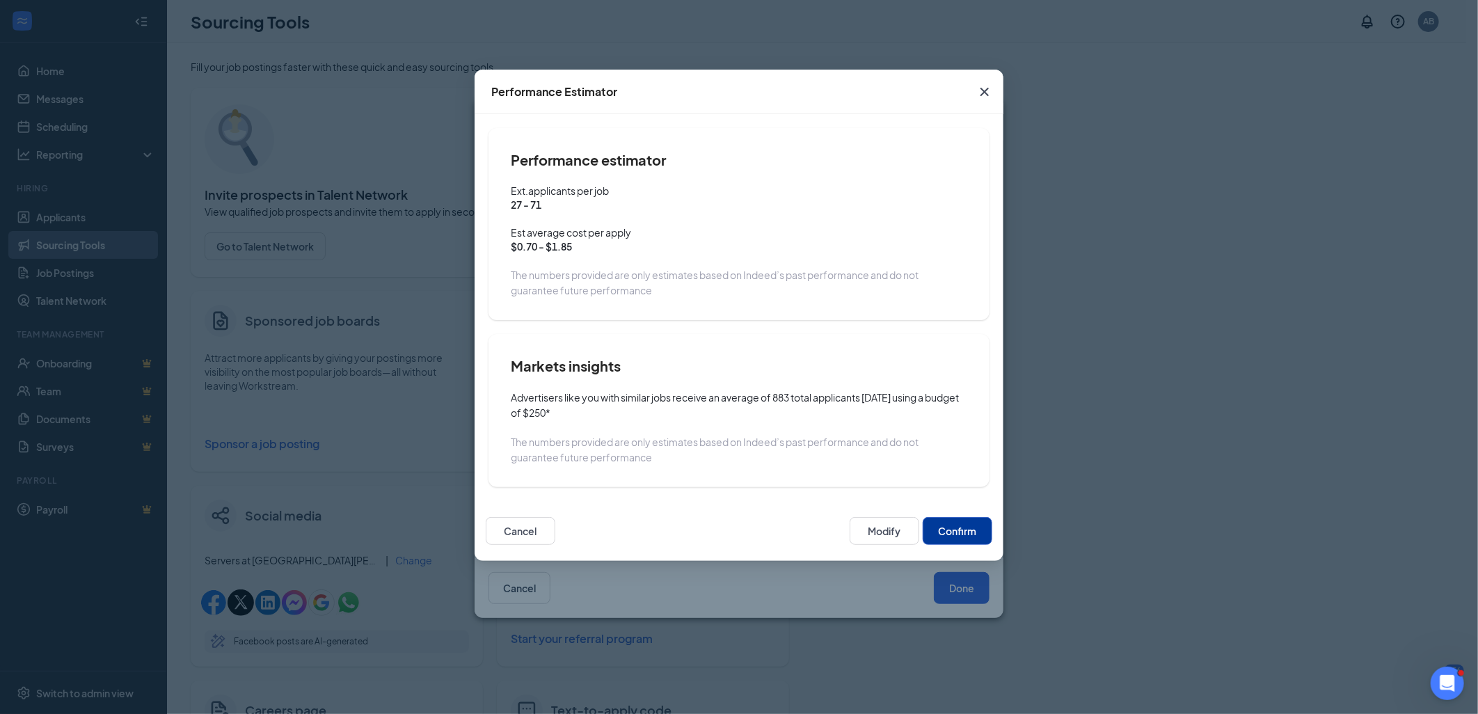
click at [961, 533] on button "Confirm" at bounding box center [957, 531] width 70 height 28
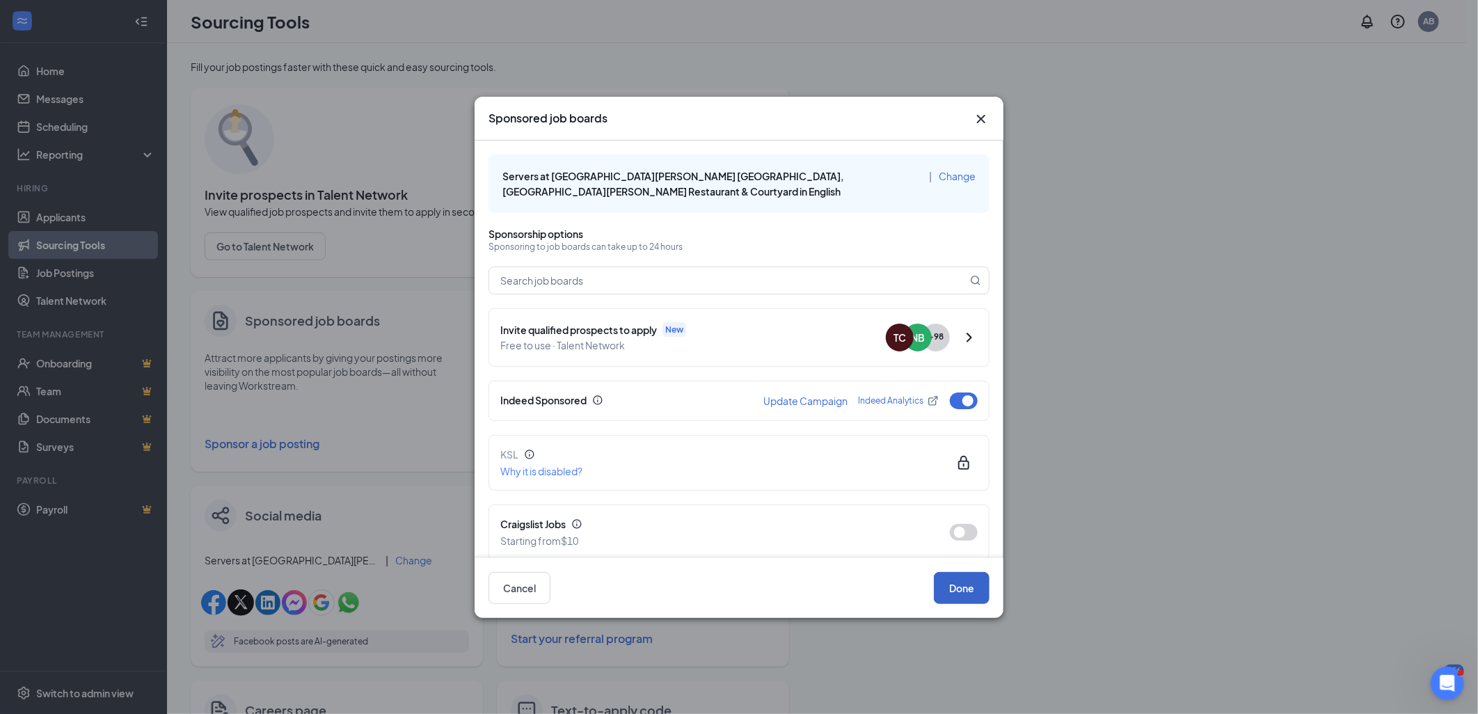
click at [961, 591] on button "Done" at bounding box center [962, 588] width 56 height 32
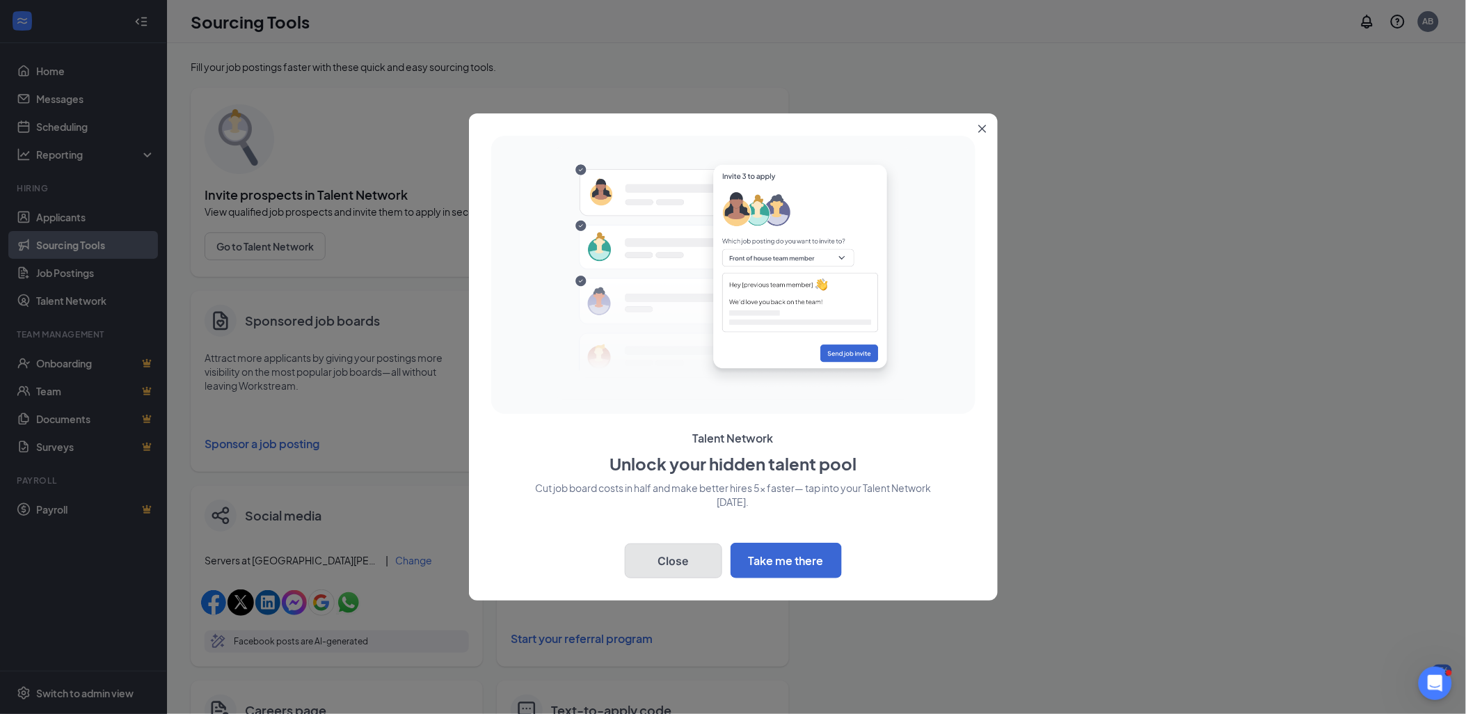
click at [675, 555] on button "Close" at bounding box center [673, 560] width 97 height 35
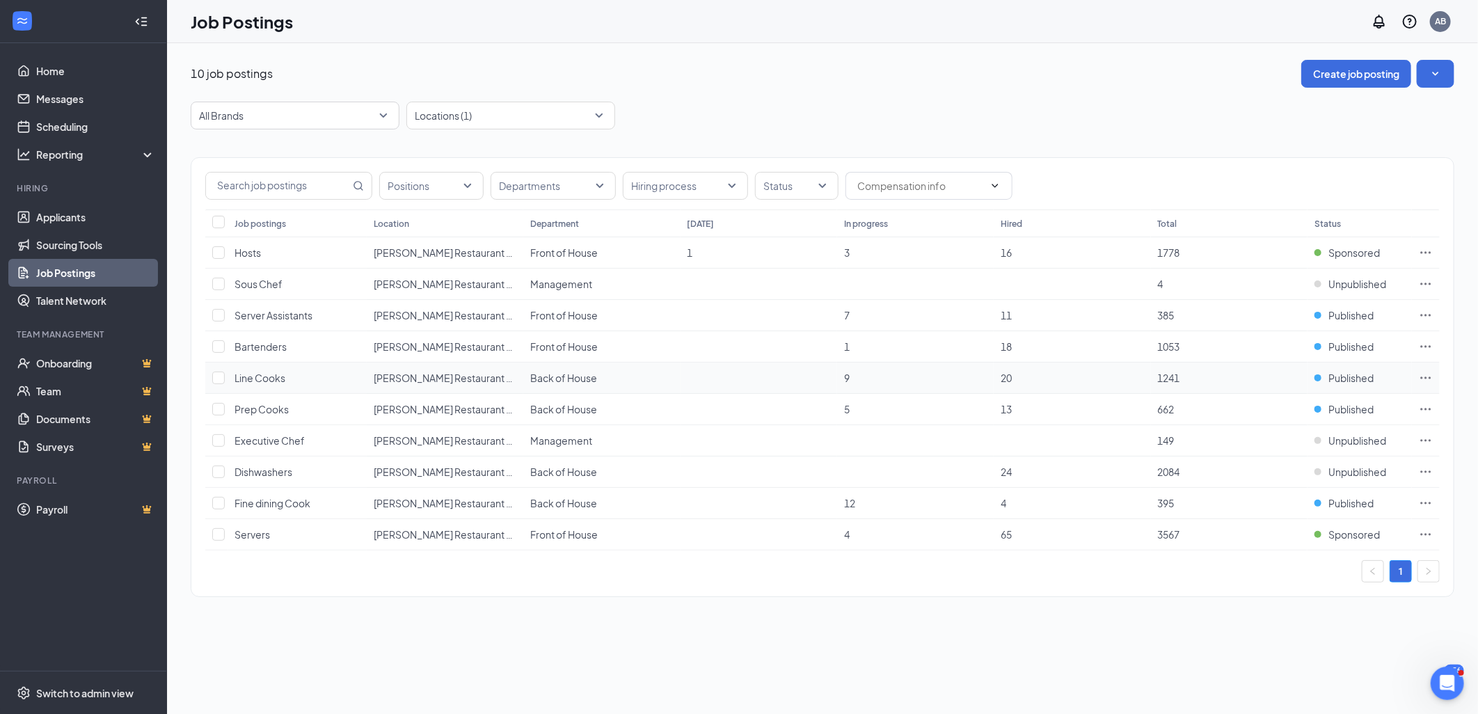
click at [1429, 378] on icon "Ellipses" at bounding box center [1426, 377] width 10 height 2
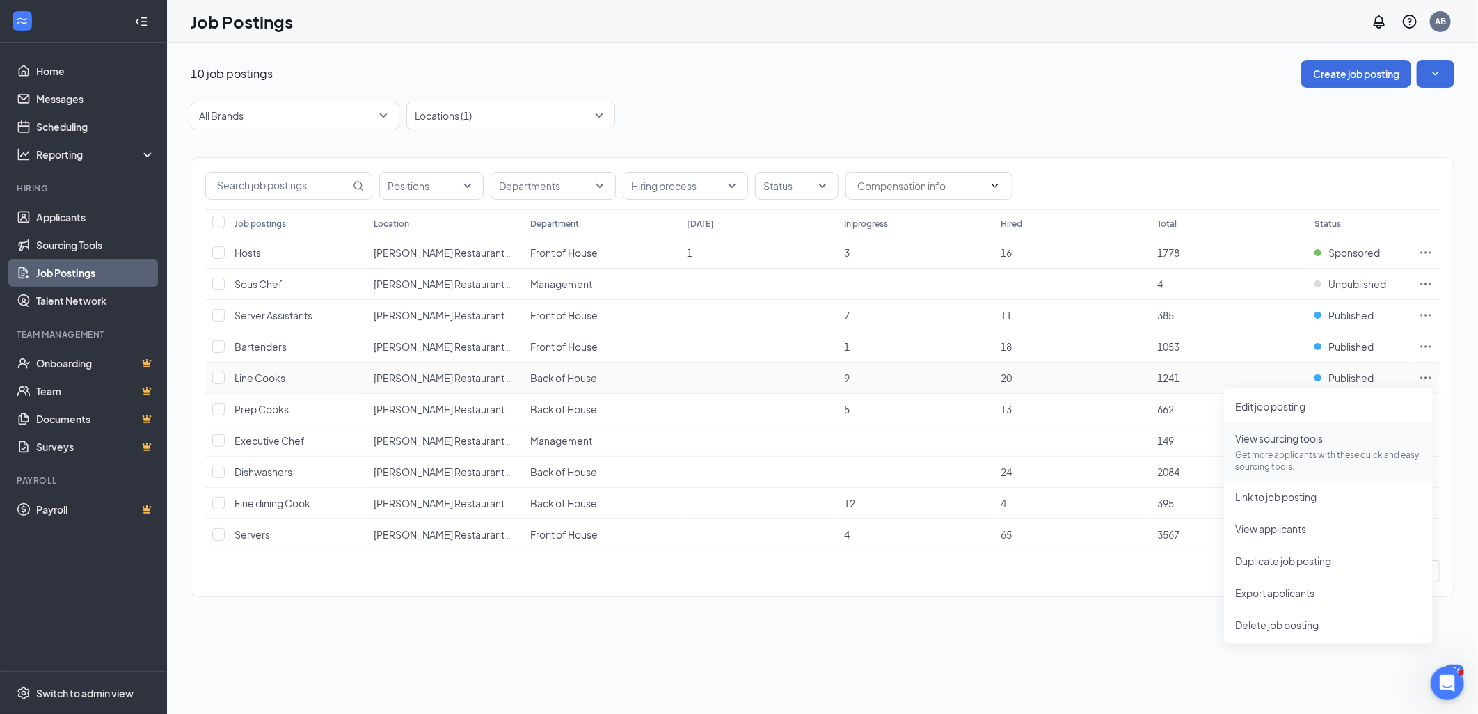
click at [1283, 456] on p "Get more applicants with these quick and easy sourcing tools." at bounding box center [1328, 461] width 186 height 24
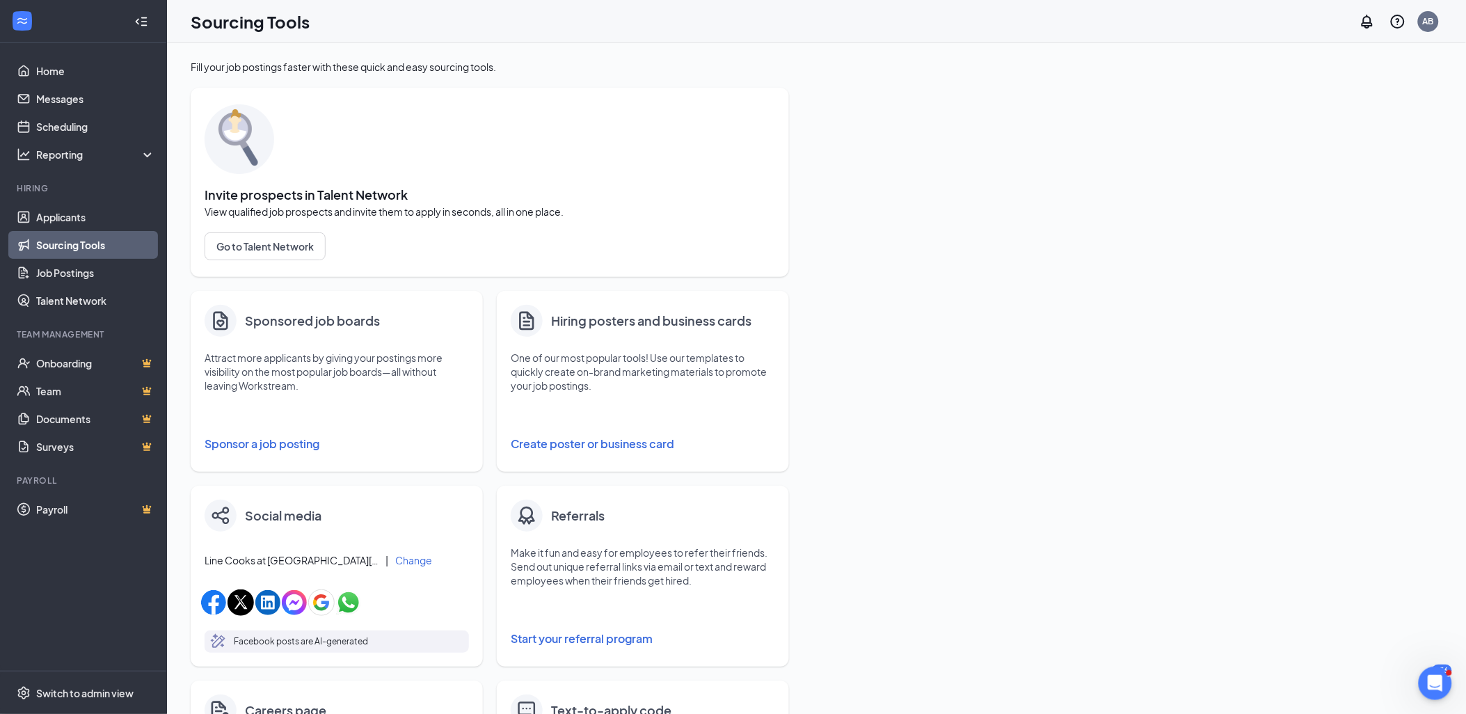
click at [262, 443] on button "Sponsor a job posting" at bounding box center [337, 444] width 264 height 28
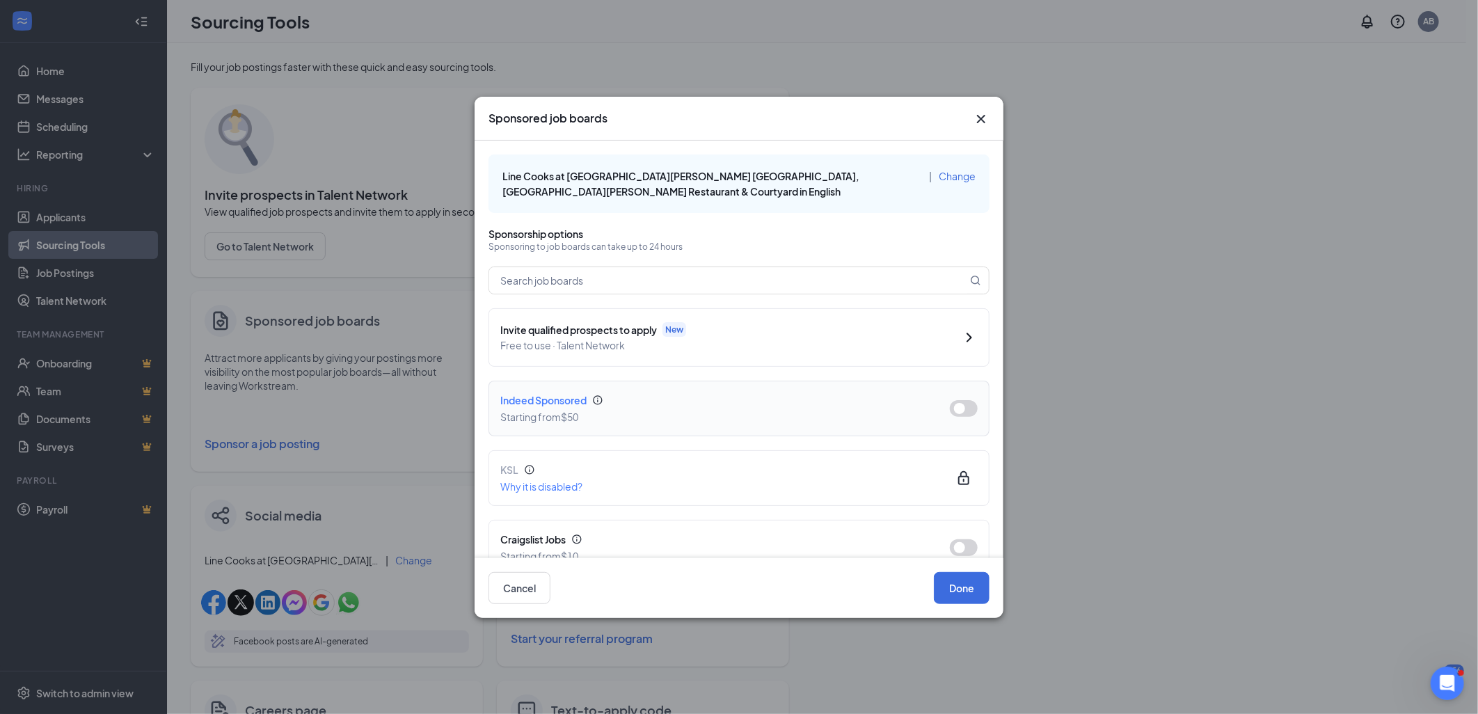
click at [950, 406] on button "button" at bounding box center [964, 408] width 28 height 17
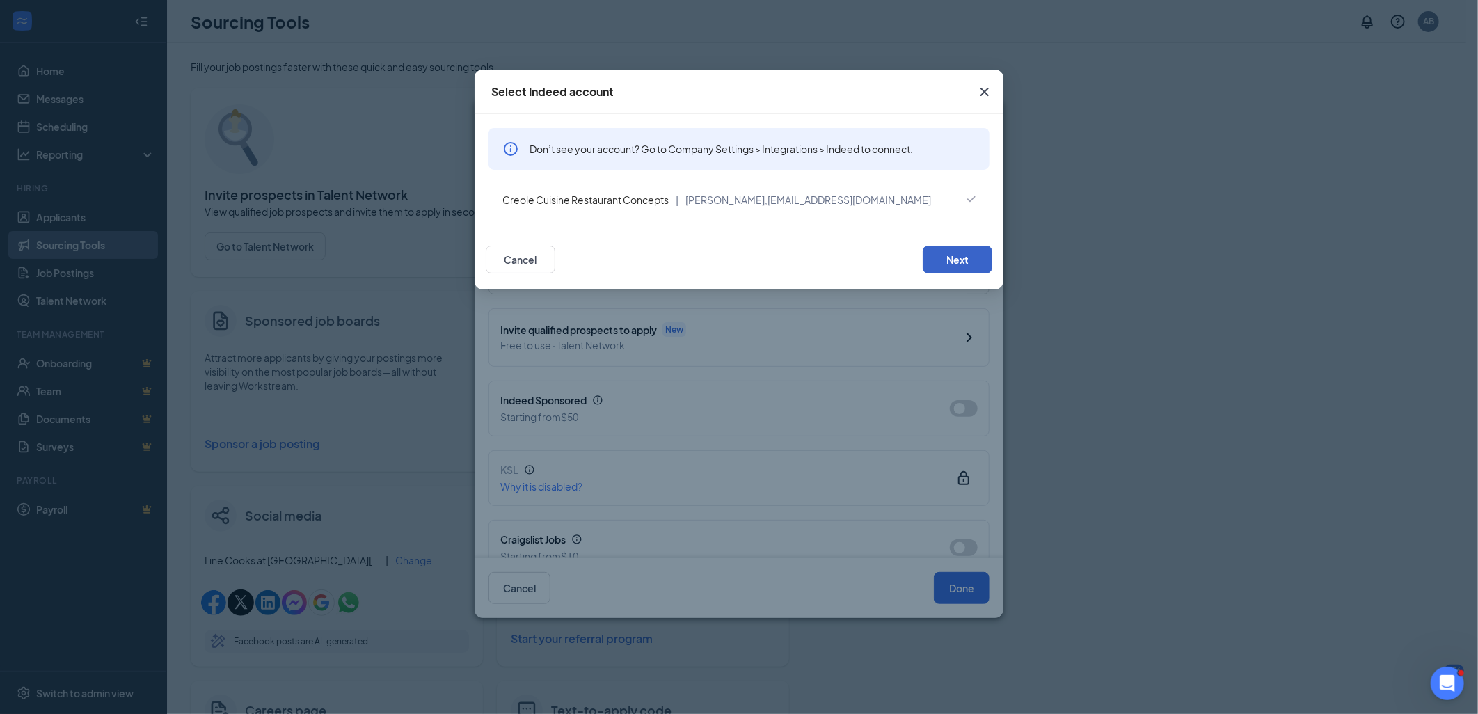
click at [958, 259] on button "Next" at bounding box center [957, 260] width 70 height 28
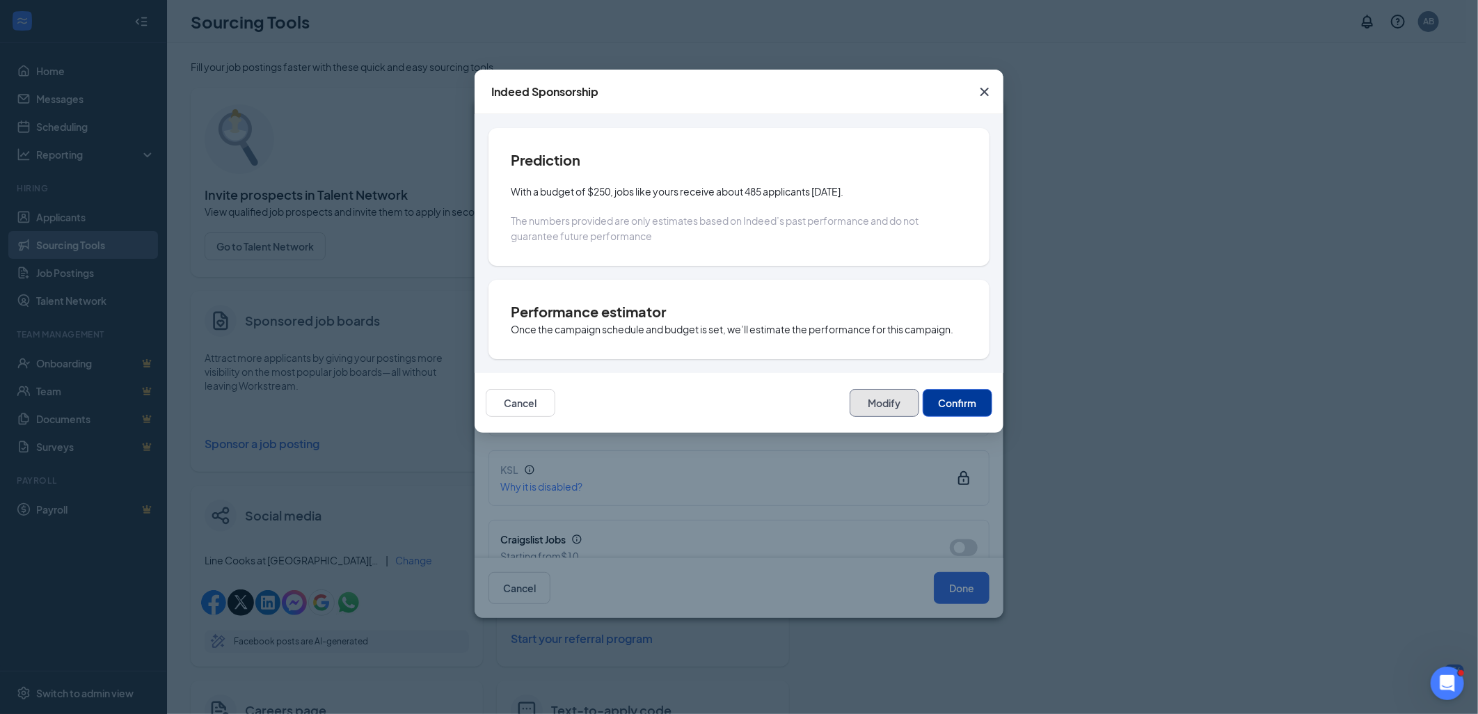
click at [889, 410] on button "Modify" at bounding box center [884, 403] width 70 height 28
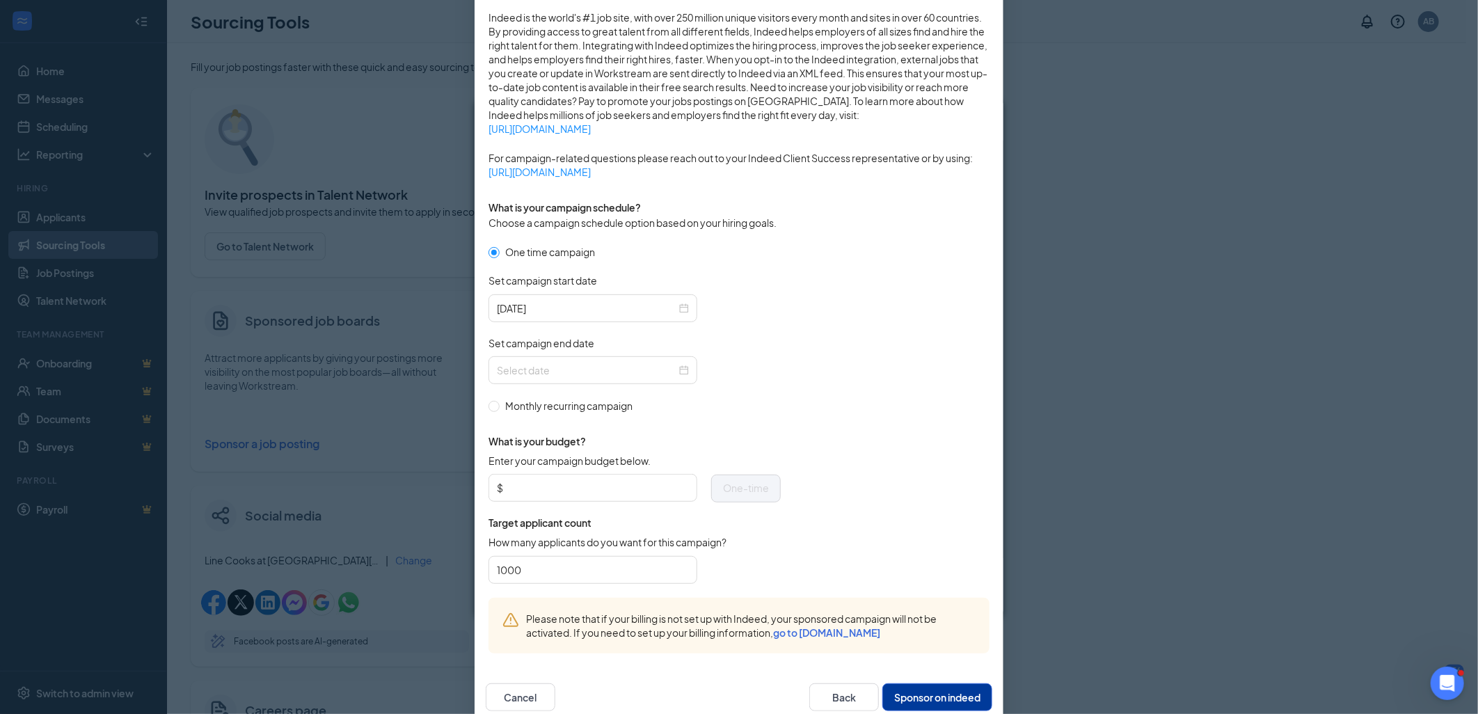
scroll to position [232, 0]
click at [684, 367] on div at bounding box center [592, 369] width 209 height 28
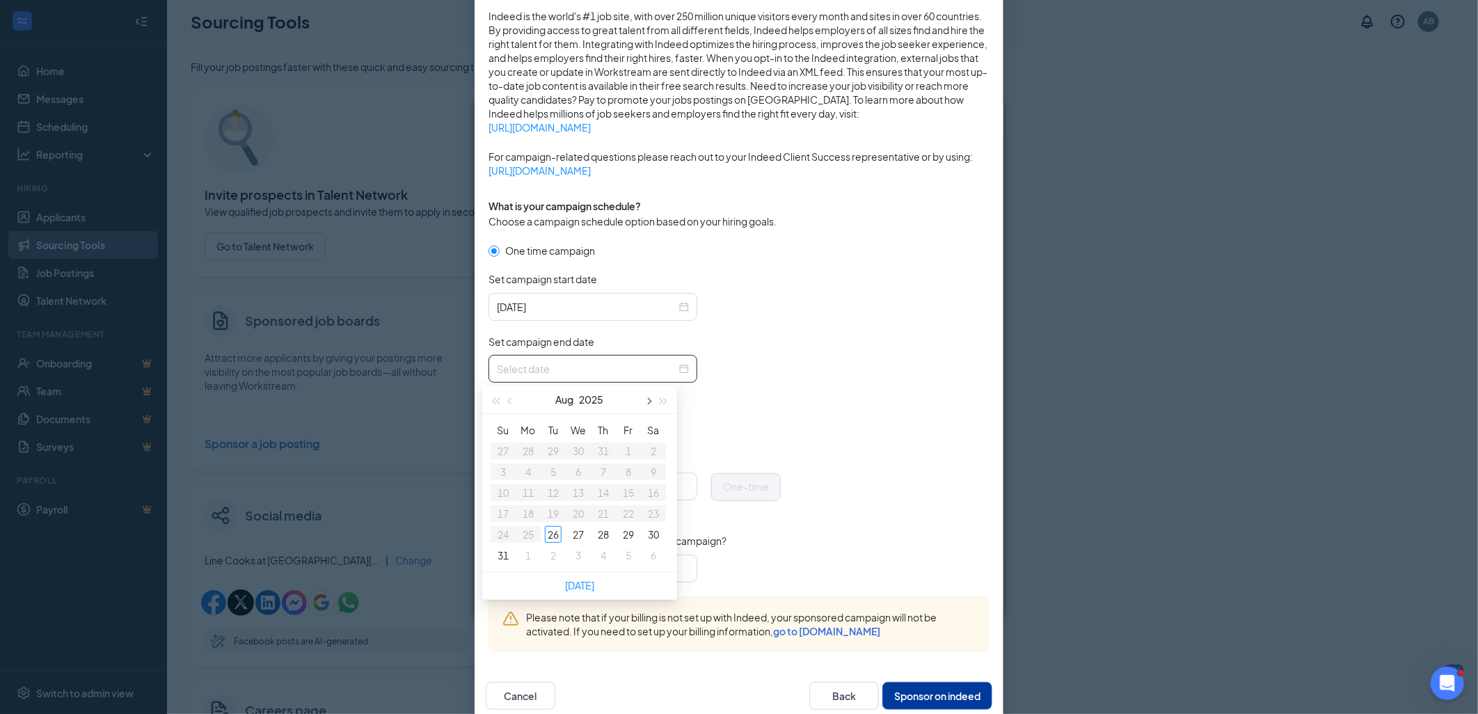
click at [641, 399] on button "button" at bounding box center [647, 399] width 15 height 28
type input "[DATE]"
click at [621, 511] on div "26" at bounding box center [628, 513] width 17 height 17
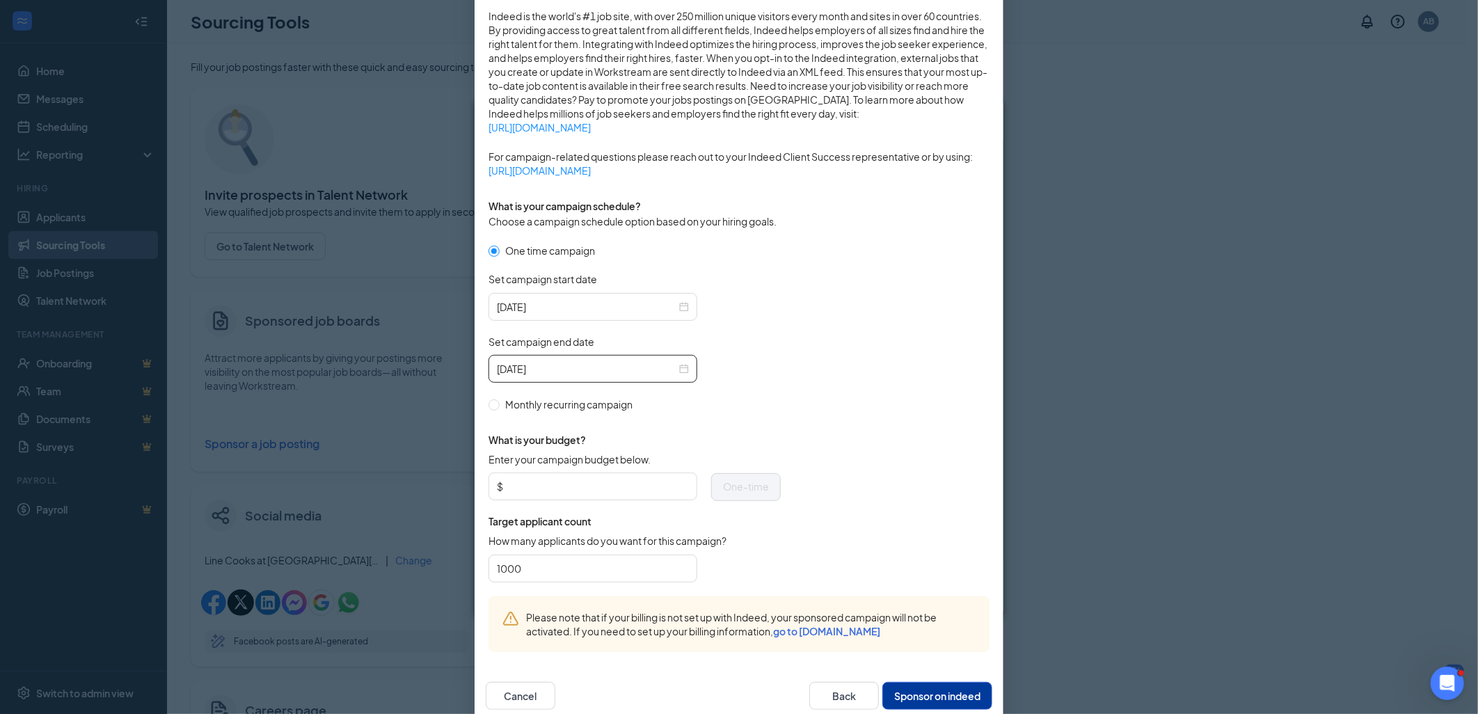
click at [727, 430] on div "What is your budget? Enter your campaign budget below. $ One-time Target applic…" at bounding box center [634, 504] width 292 height 184
drag, startPoint x: 552, startPoint y: 481, endPoint x: 552, endPoint y: 490, distance: 8.3
click at [552, 481] on input "Enter your campaign budget below." at bounding box center [597, 486] width 183 height 21
type input "50.00"
click at [791, 574] on form "One time campaign Set campaign start date [DATE] Set campaign end date [DATE] M…" at bounding box center [738, 419] width 501 height 353
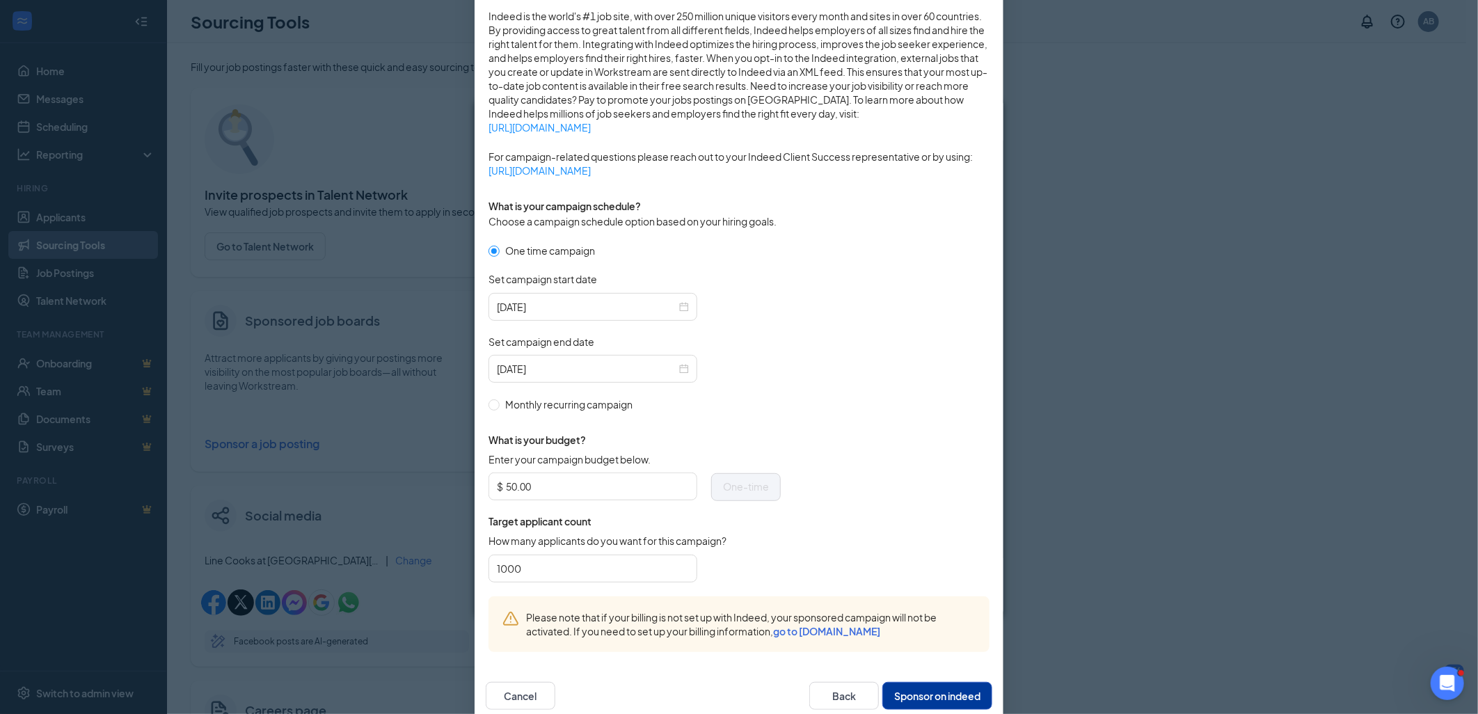
click at [909, 699] on button "Sponsor on indeed" at bounding box center [937, 696] width 110 height 28
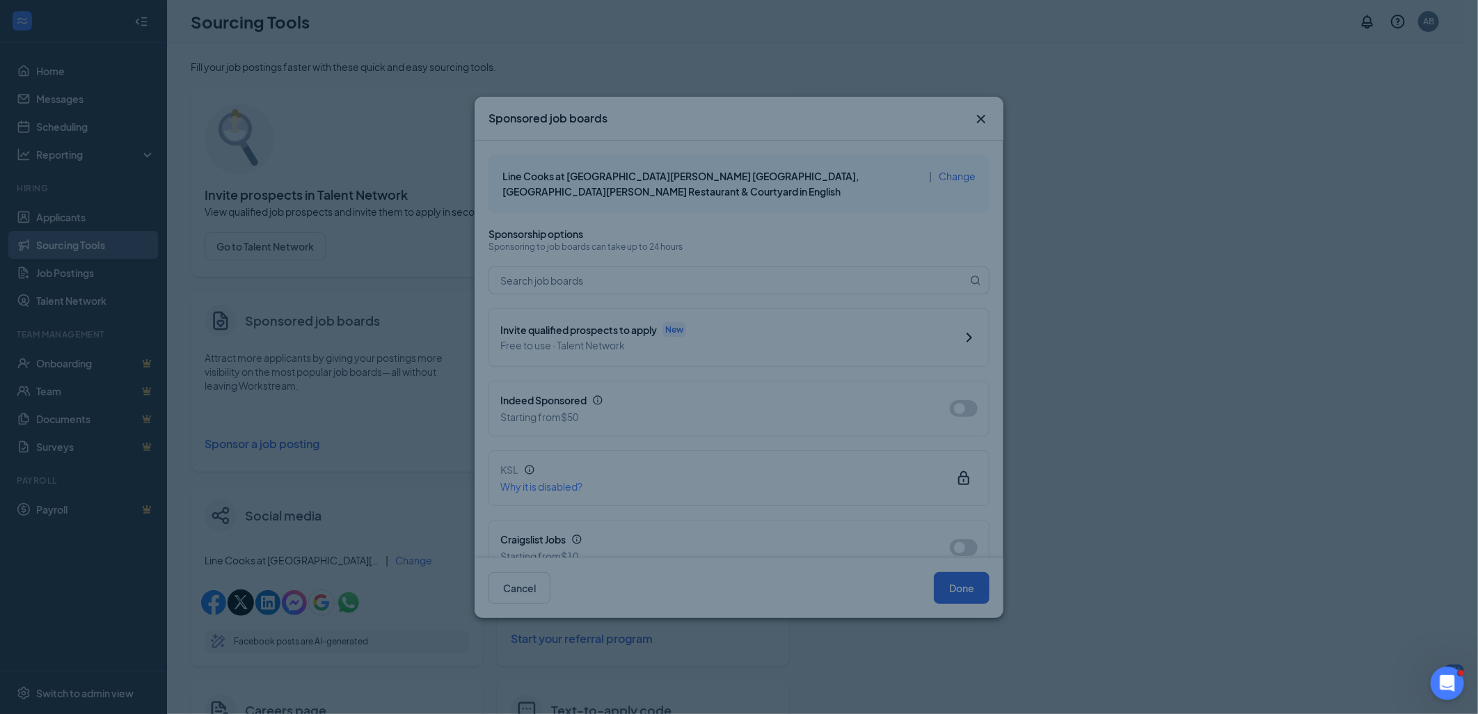
scroll to position [191, 0]
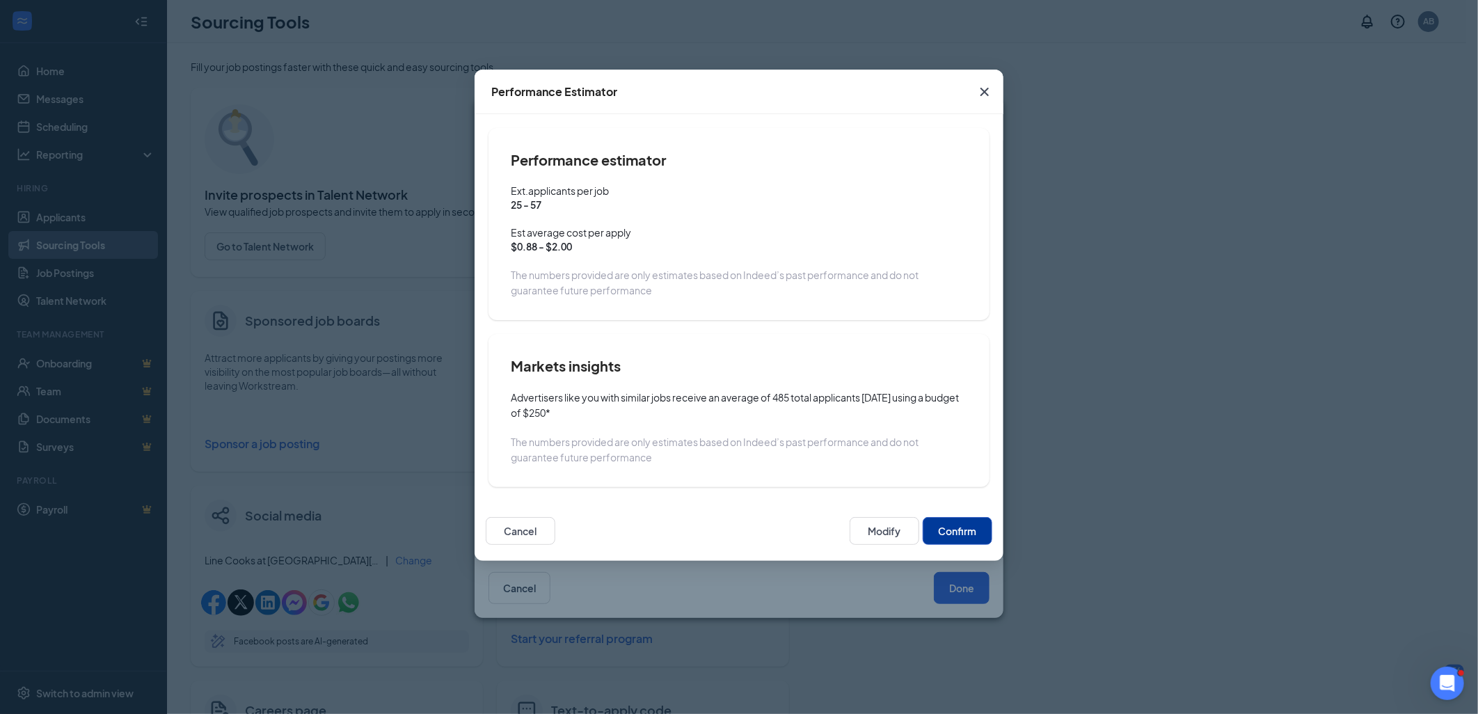
click at [954, 527] on button "Confirm" at bounding box center [957, 531] width 70 height 28
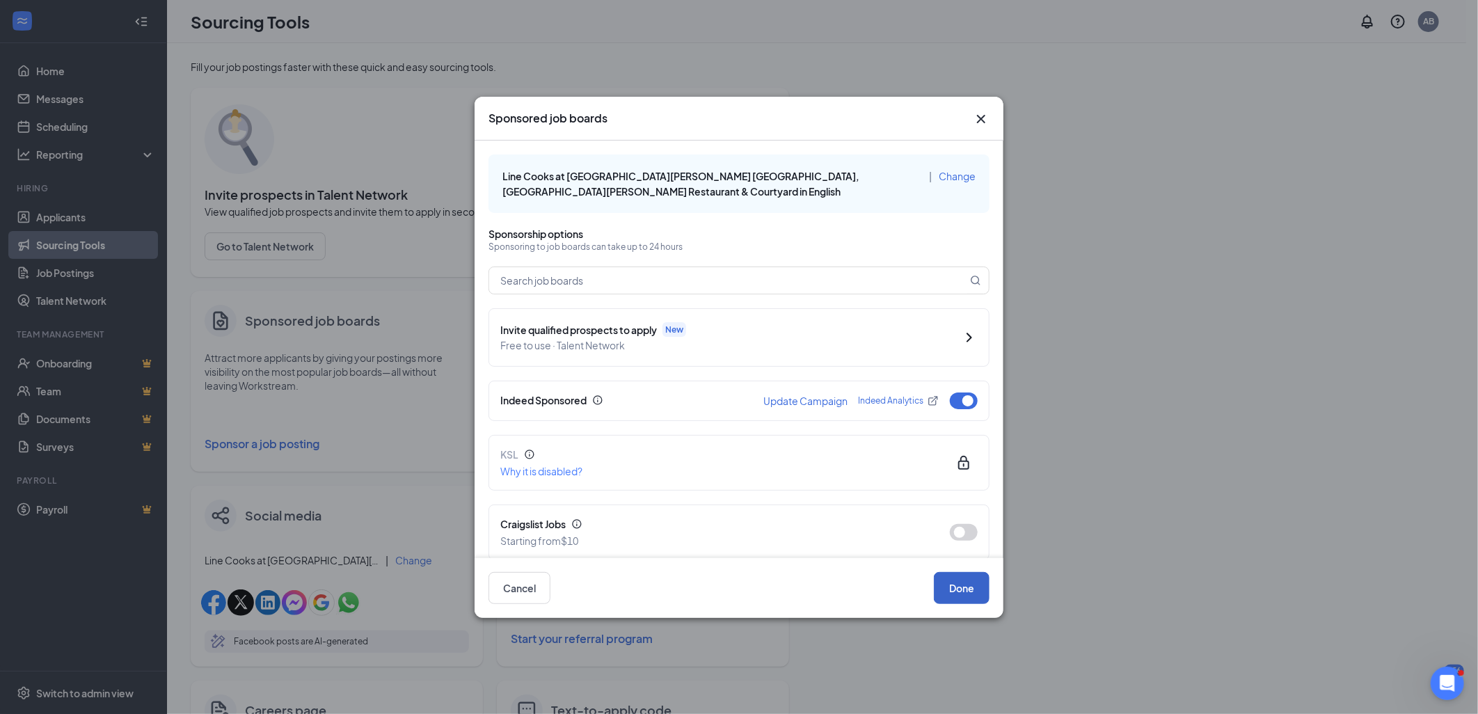
click at [965, 585] on button "Done" at bounding box center [962, 588] width 56 height 32
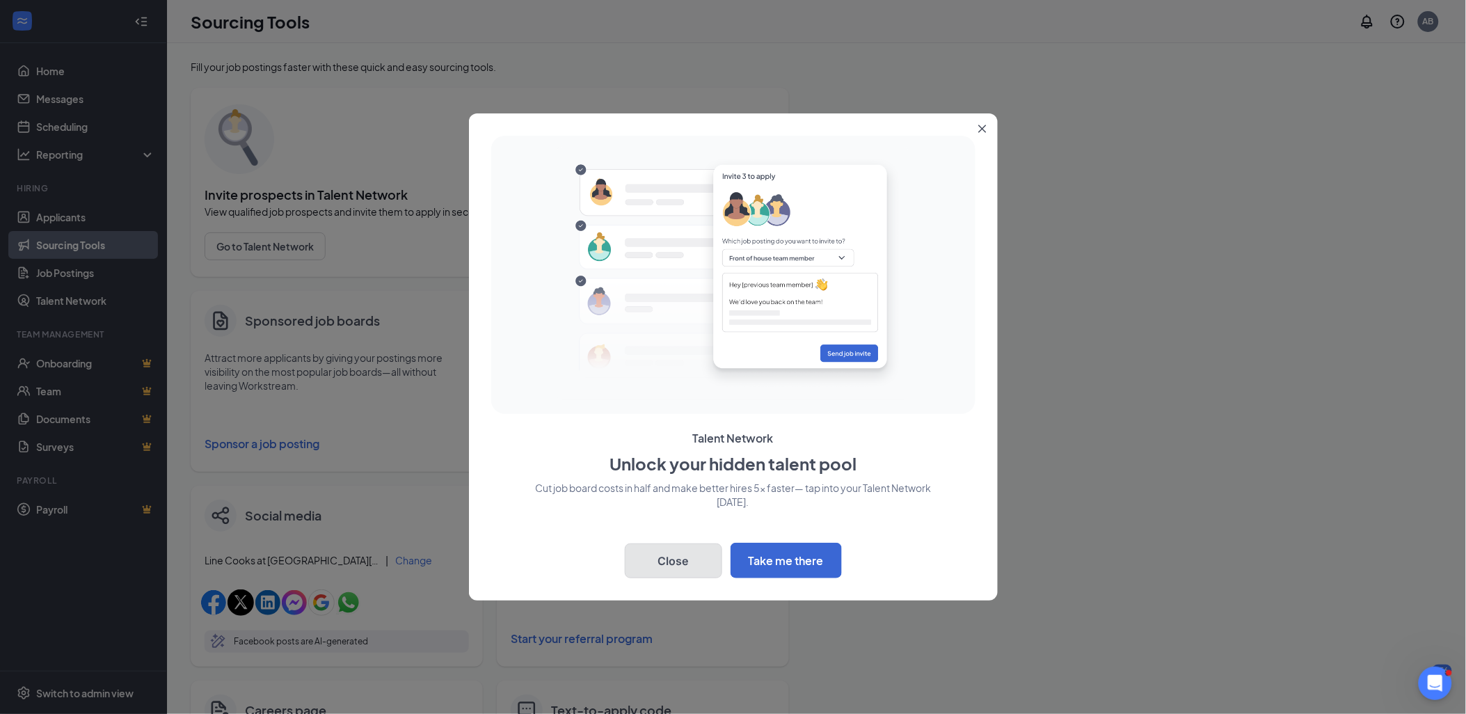
drag, startPoint x: 659, startPoint y: 561, endPoint x: 682, endPoint y: 554, distance: 24.0
click at [659, 561] on button "Close" at bounding box center [673, 560] width 97 height 35
